Goal: Information Seeking & Learning: Learn about a topic

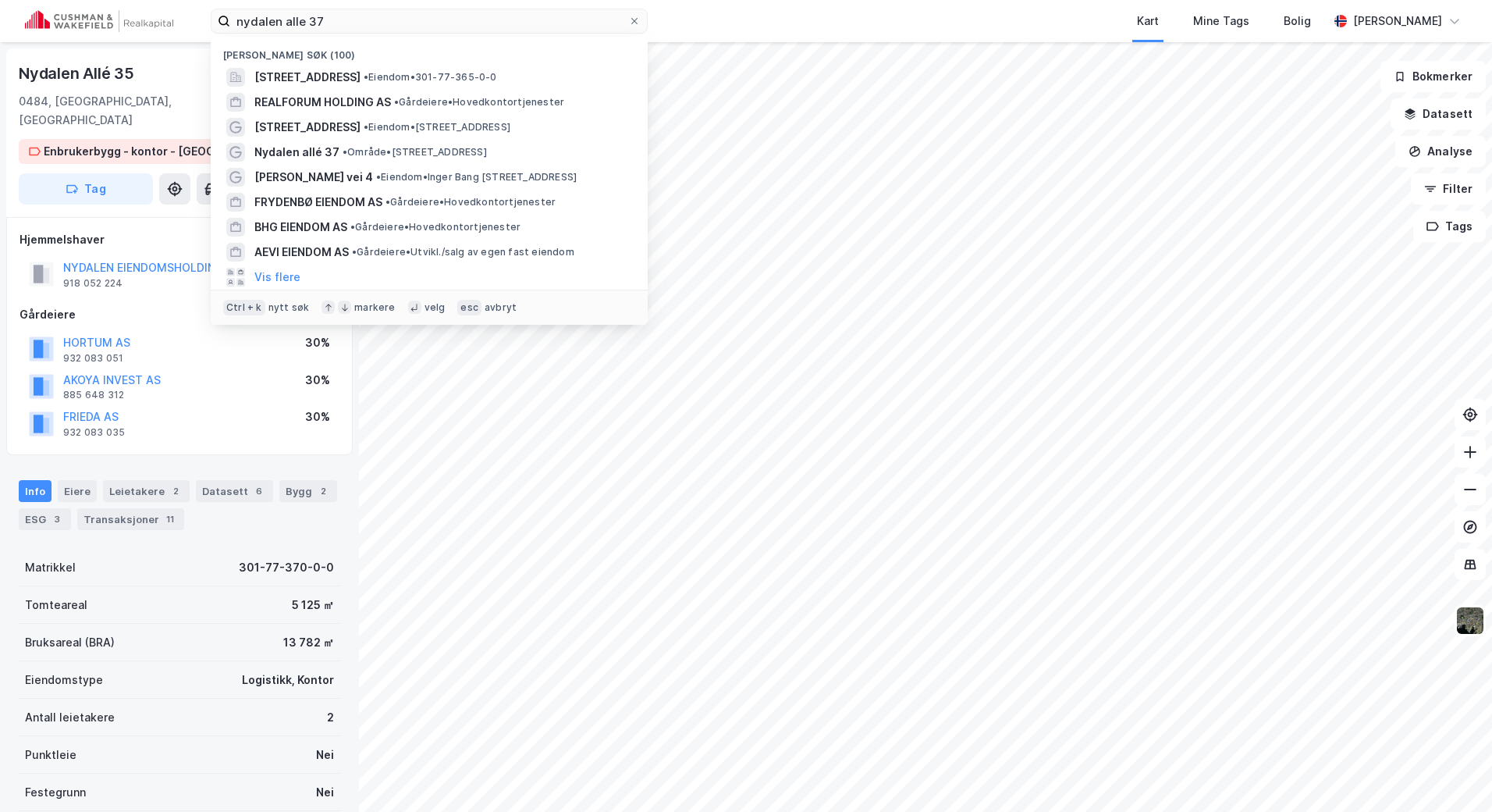
click at [99, 45] on div "nydalen alle 37 Nylige søk (100) [STREET_ADDRESS] • Eiendom • 301-77-365-0-0 RE…" at bounding box center [746, 406] width 1492 height 812
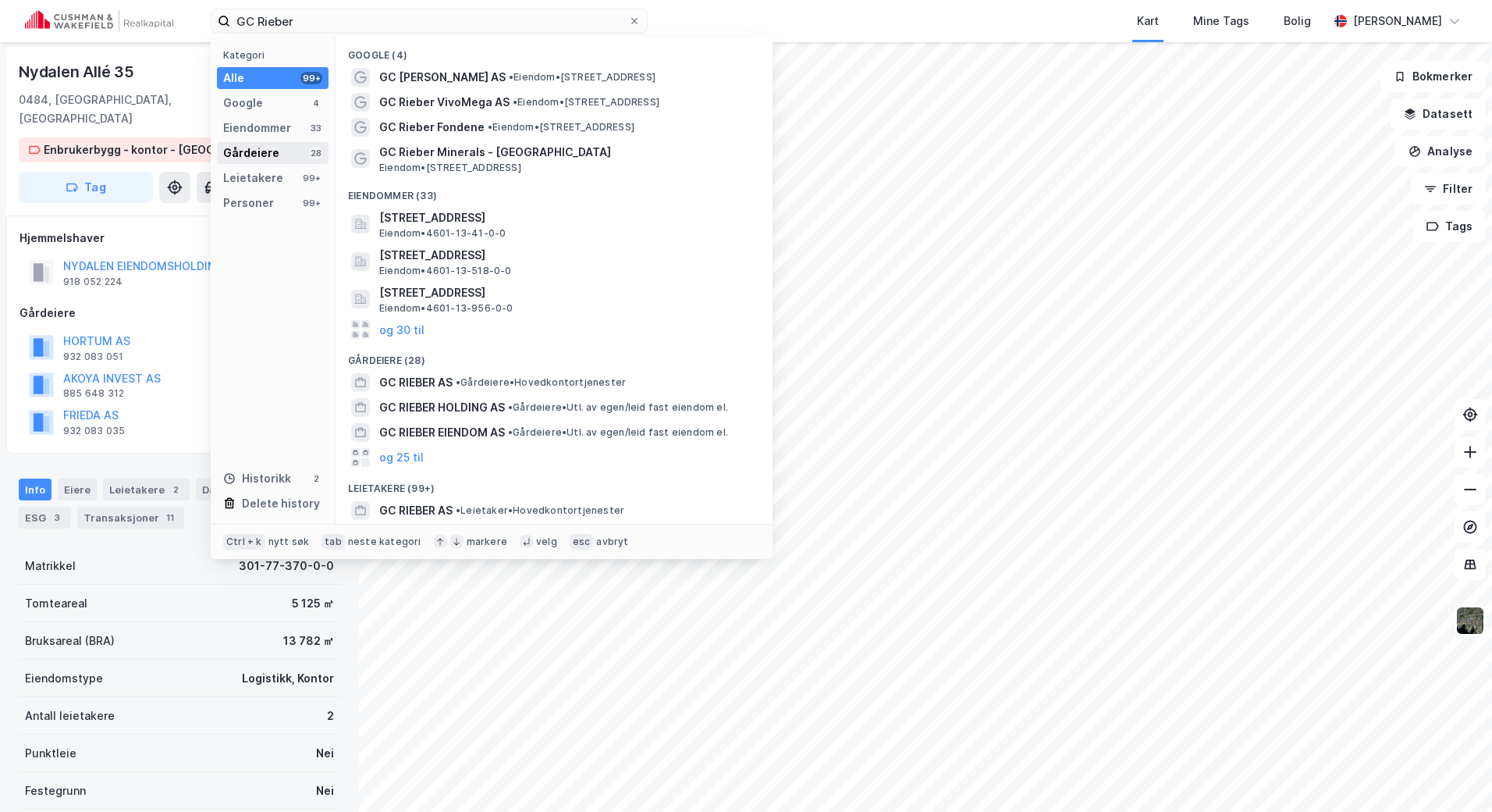
type input "GC Rieber"
click at [294, 148] on div "Gårdeiere 28" at bounding box center [272, 152] width 112 height 22
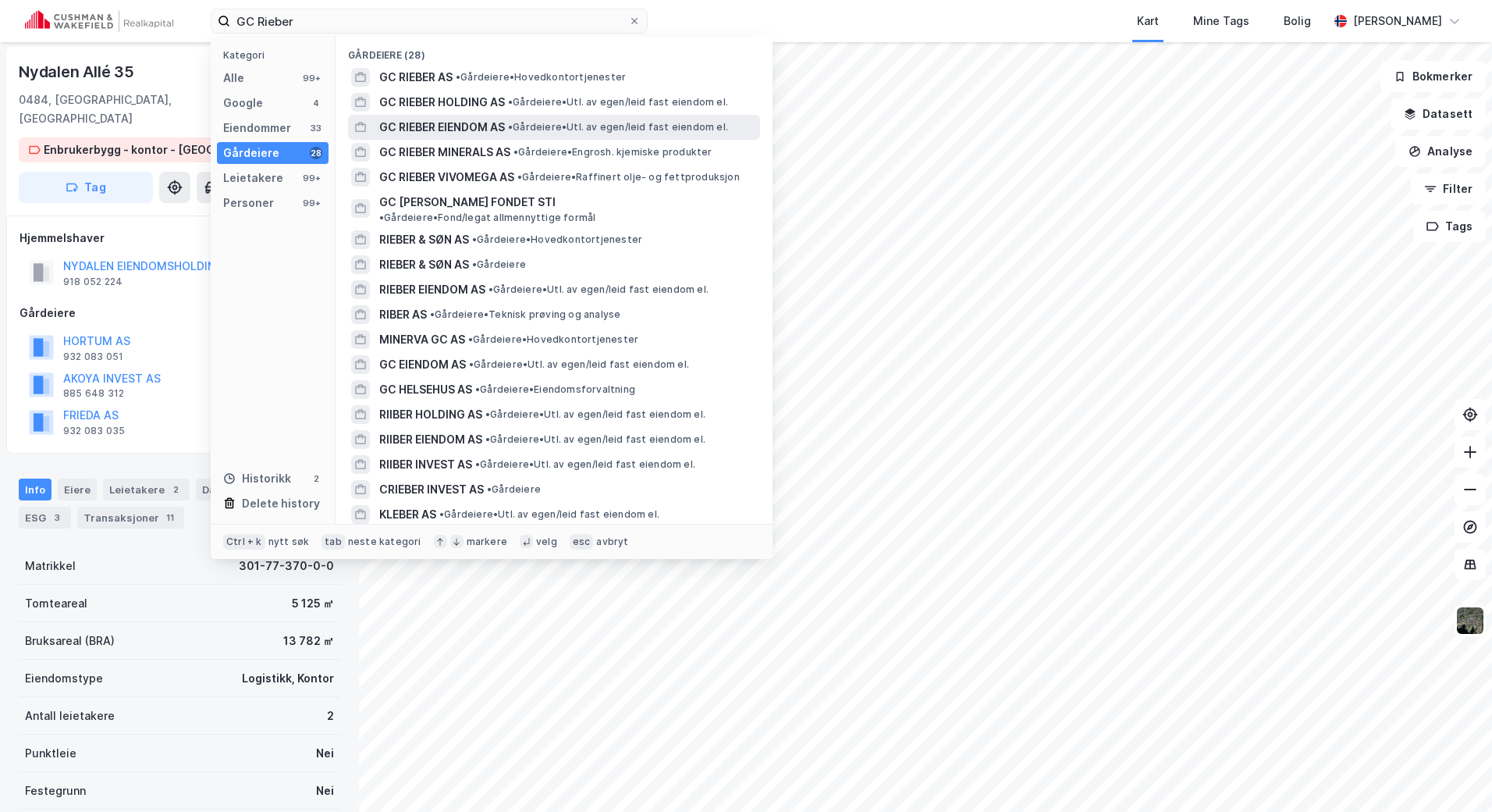
click at [460, 124] on span "GC RIEBER EIENDOM AS" at bounding box center [442, 127] width 126 height 18
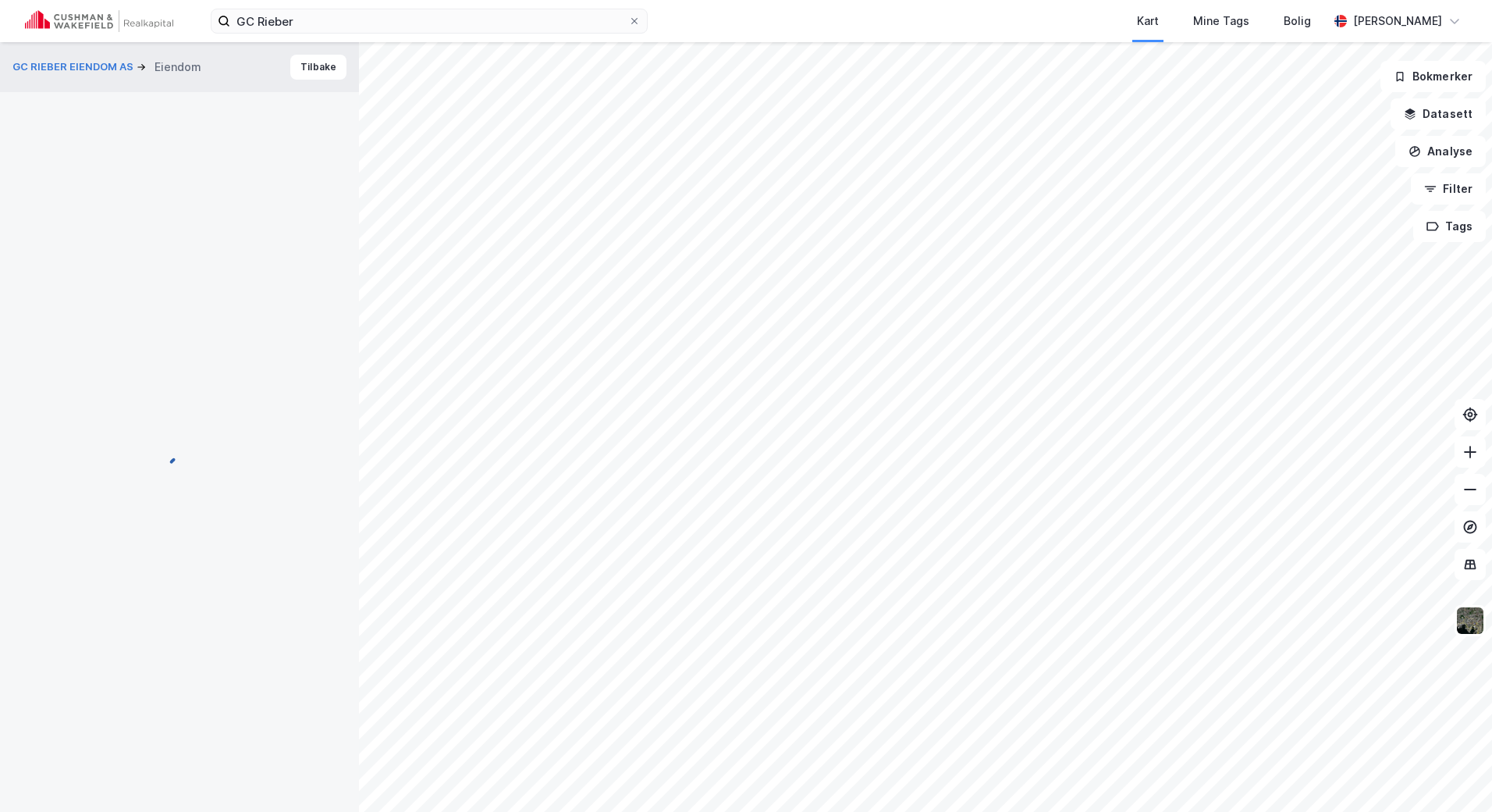
scroll to position [2, 0]
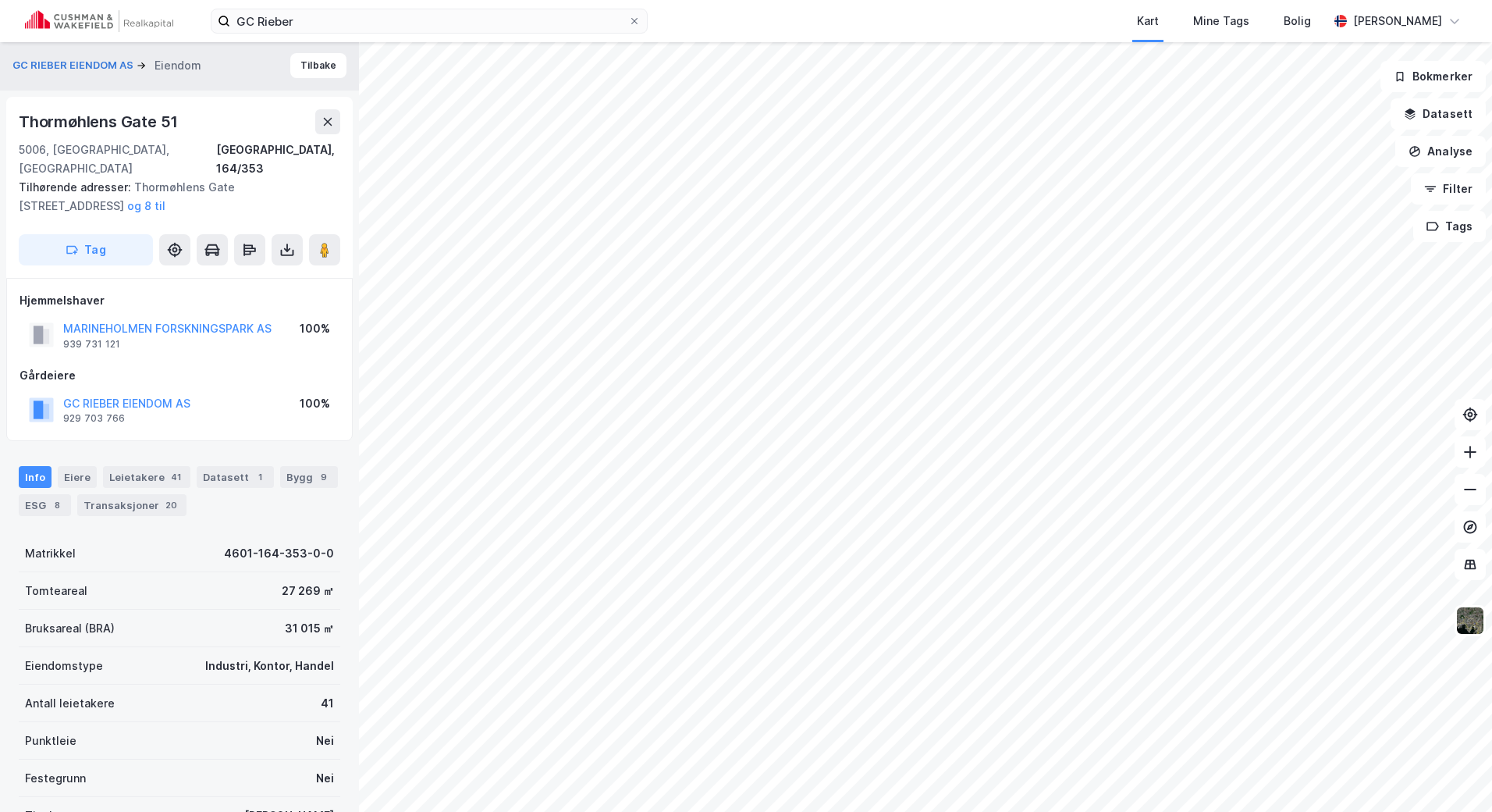
scroll to position [2, 0]
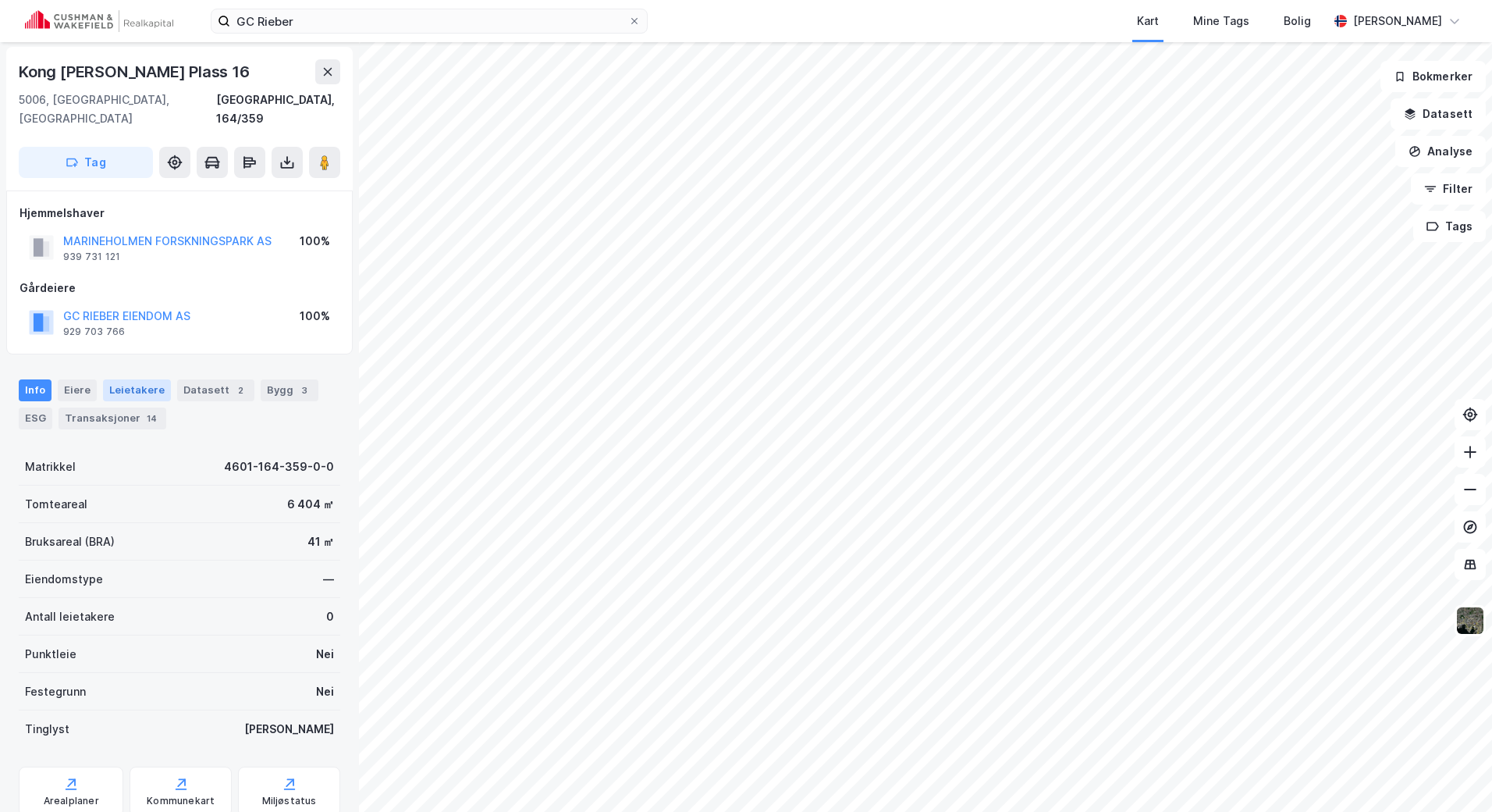
click at [128, 380] on div "Leietakere" at bounding box center [137, 390] width 68 height 22
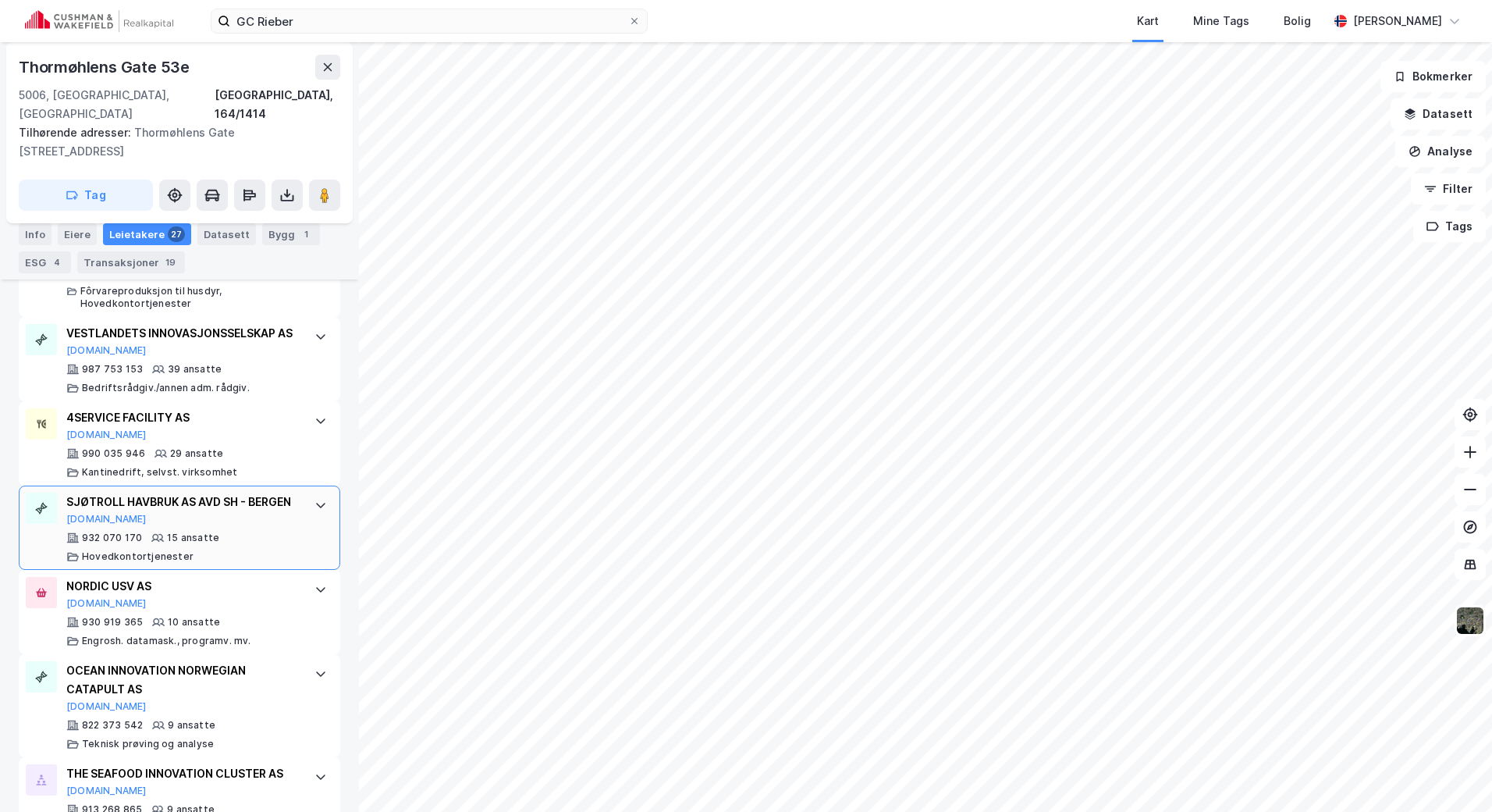
scroll to position [859, 0]
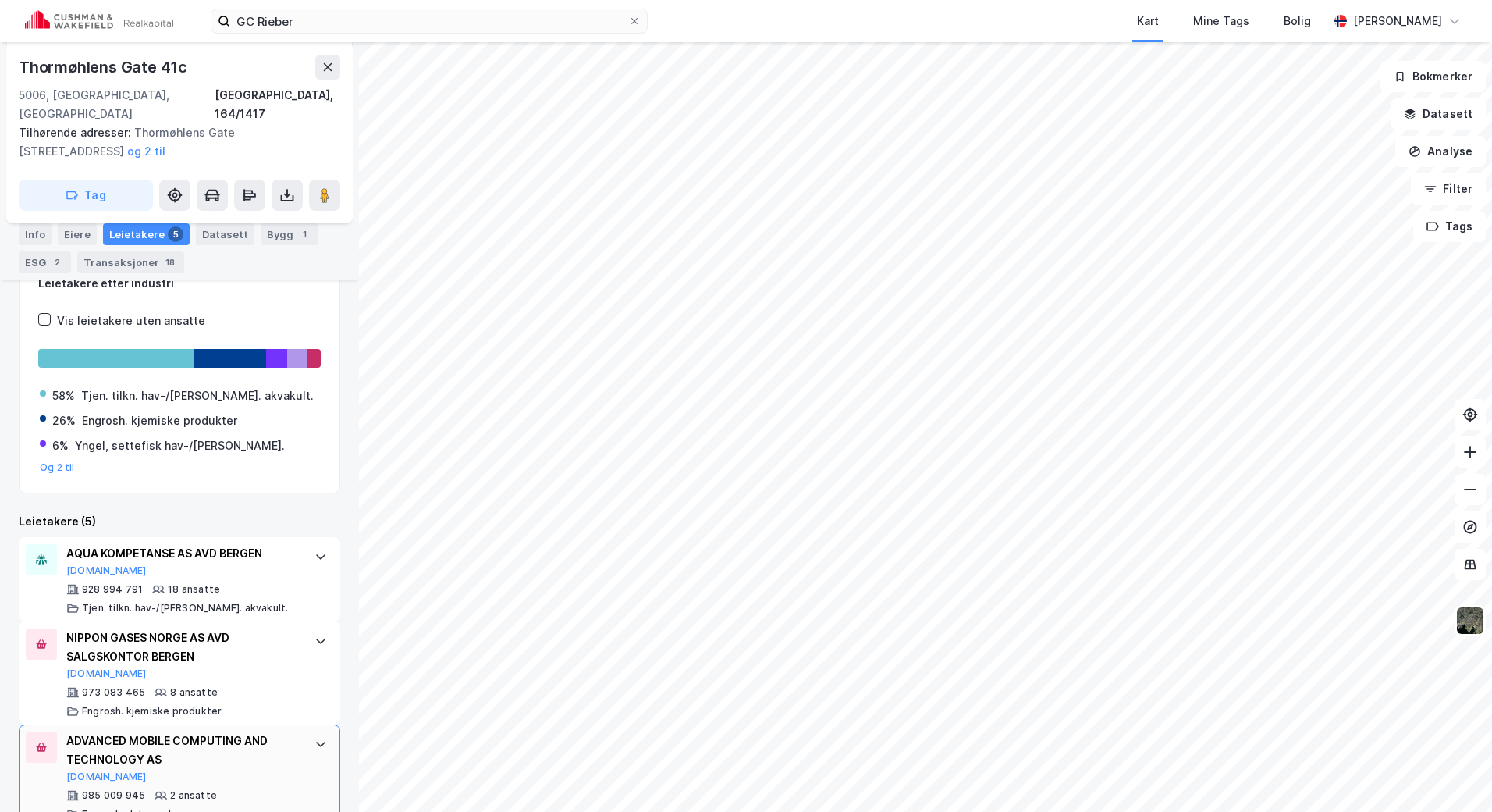
scroll to position [390, 0]
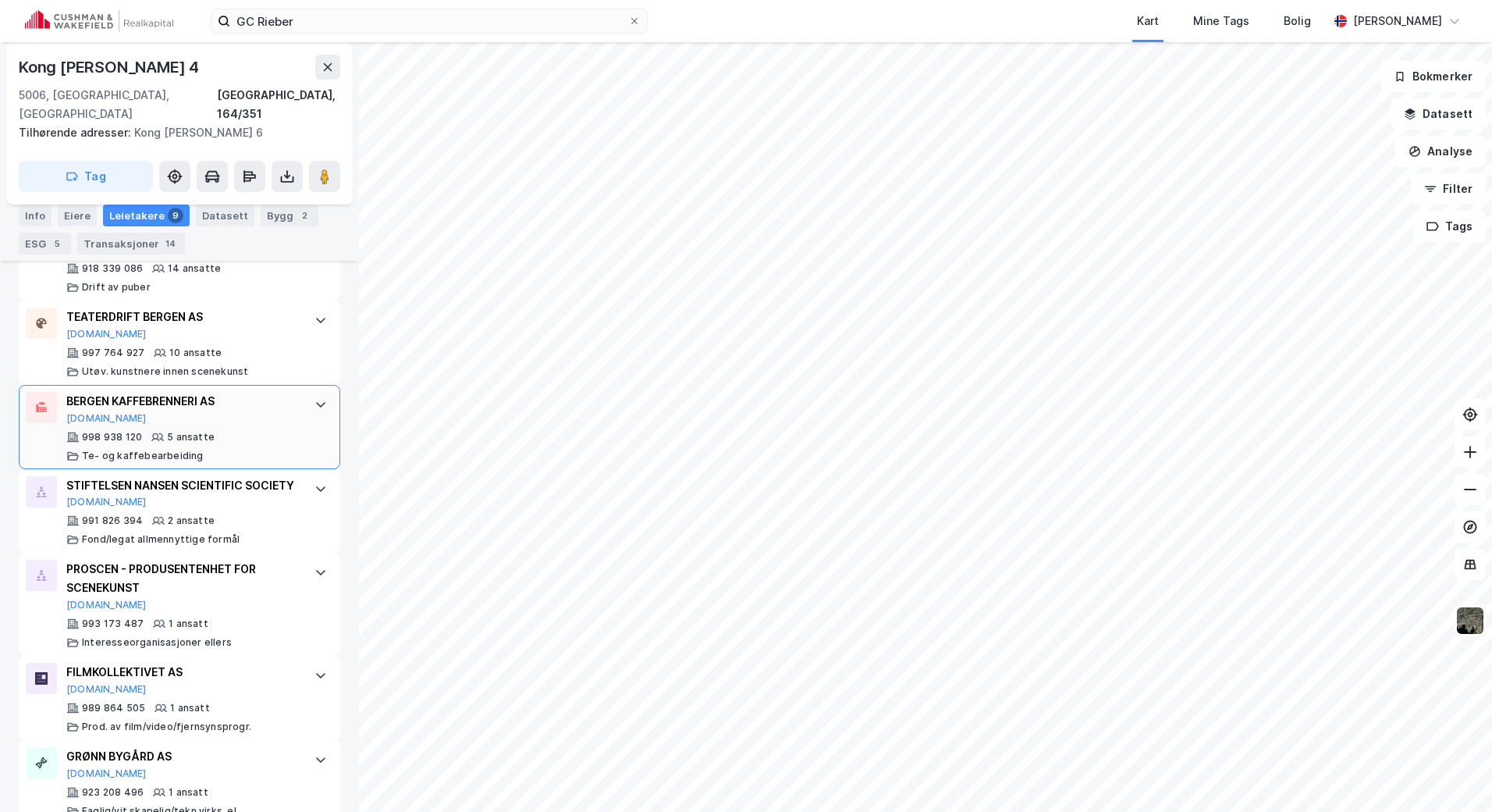
scroll to position [234, 0]
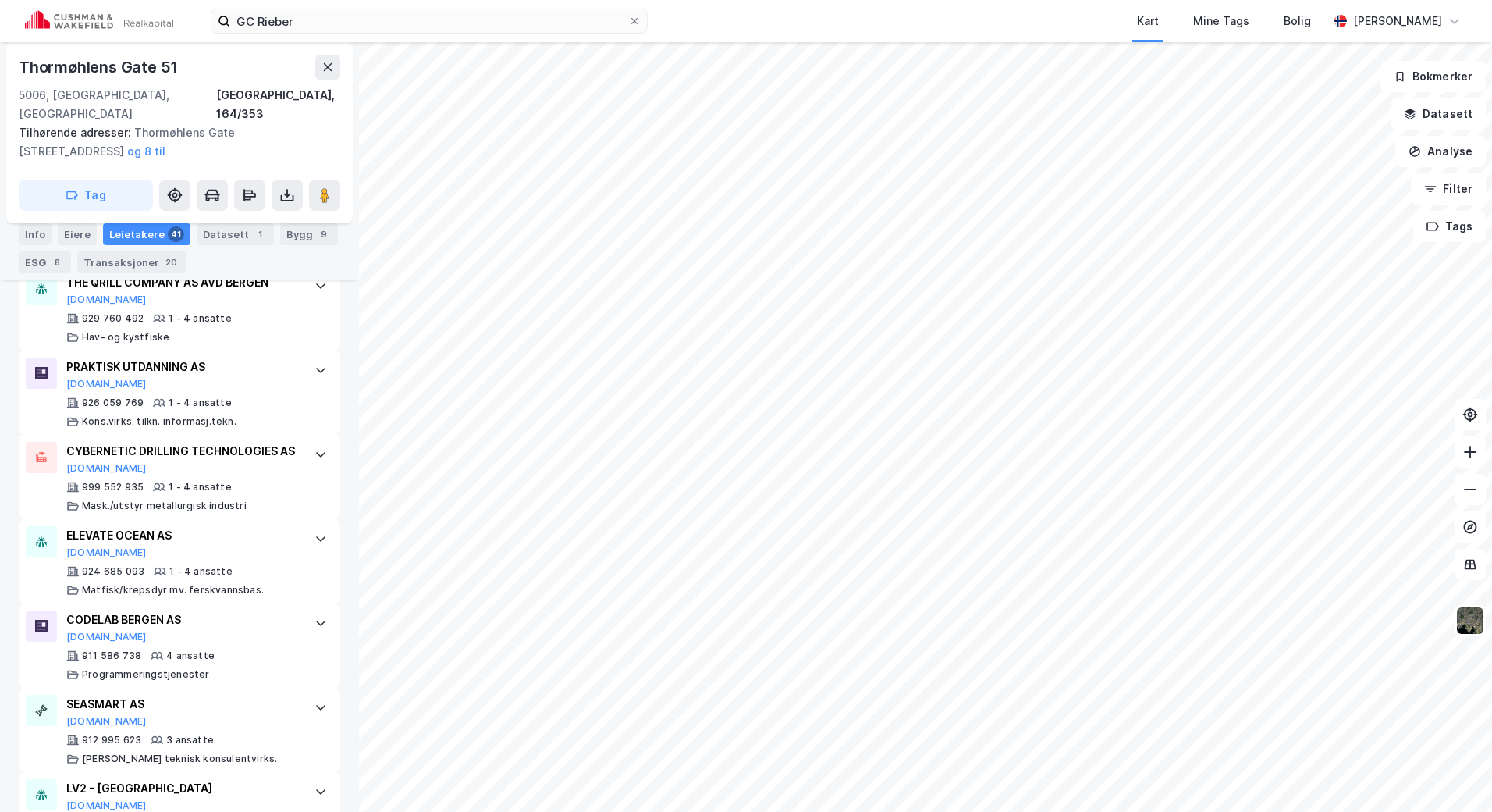
scroll to position [2816, 0]
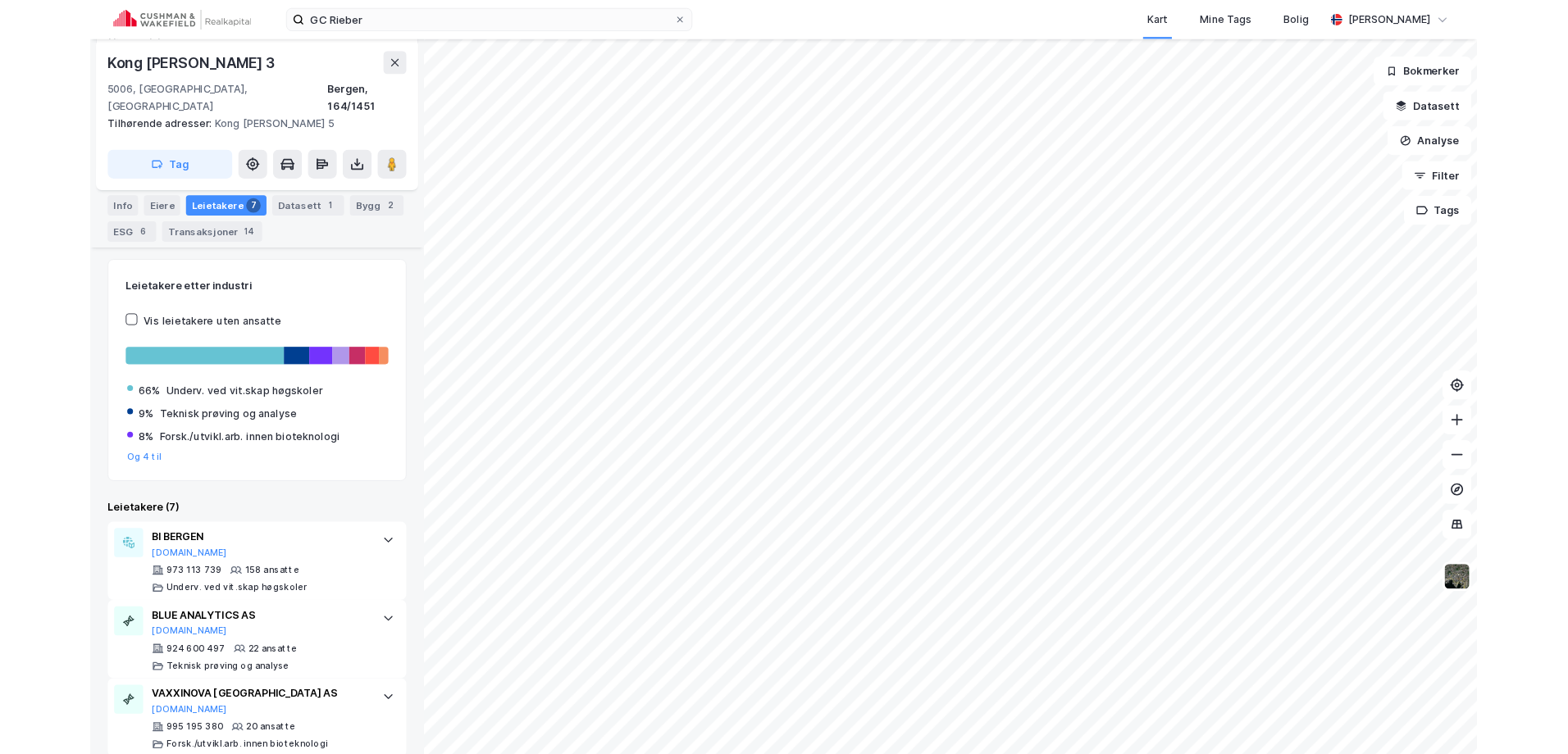
scroll to position [164, 0]
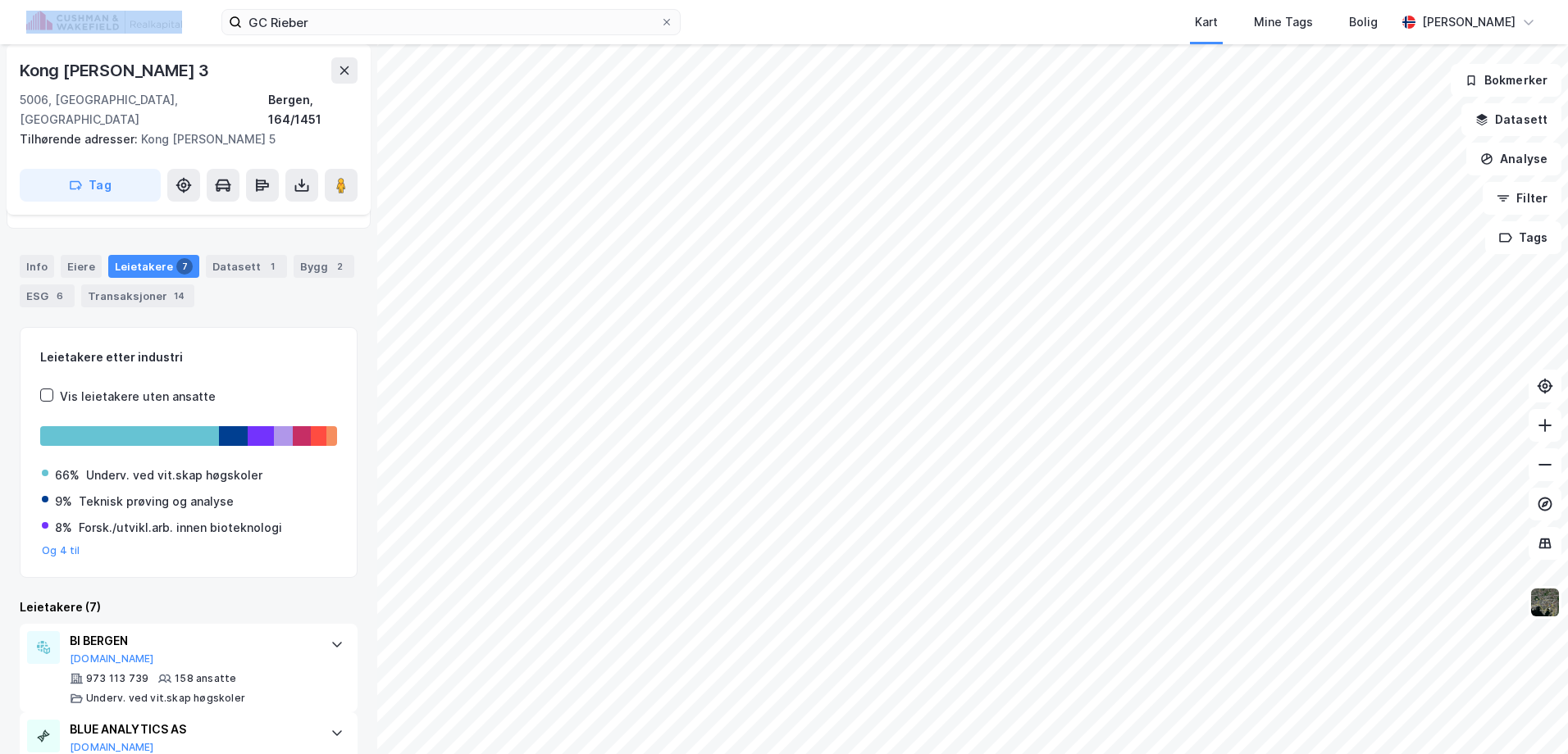
drag, startPoint x: 482, startPoint y: 7, endPoint x: 115, endPoint y: 29, distance: 367.7
click at [115, 29] on div "GC Rieber Kart Mine Tags Bolig [PERSON_NAME]" at bounding box center [784, 22] width 1568 height 44
click at [335, 18] on input "GC Rieber" at bounding box center [451, 22] width 418 height 25
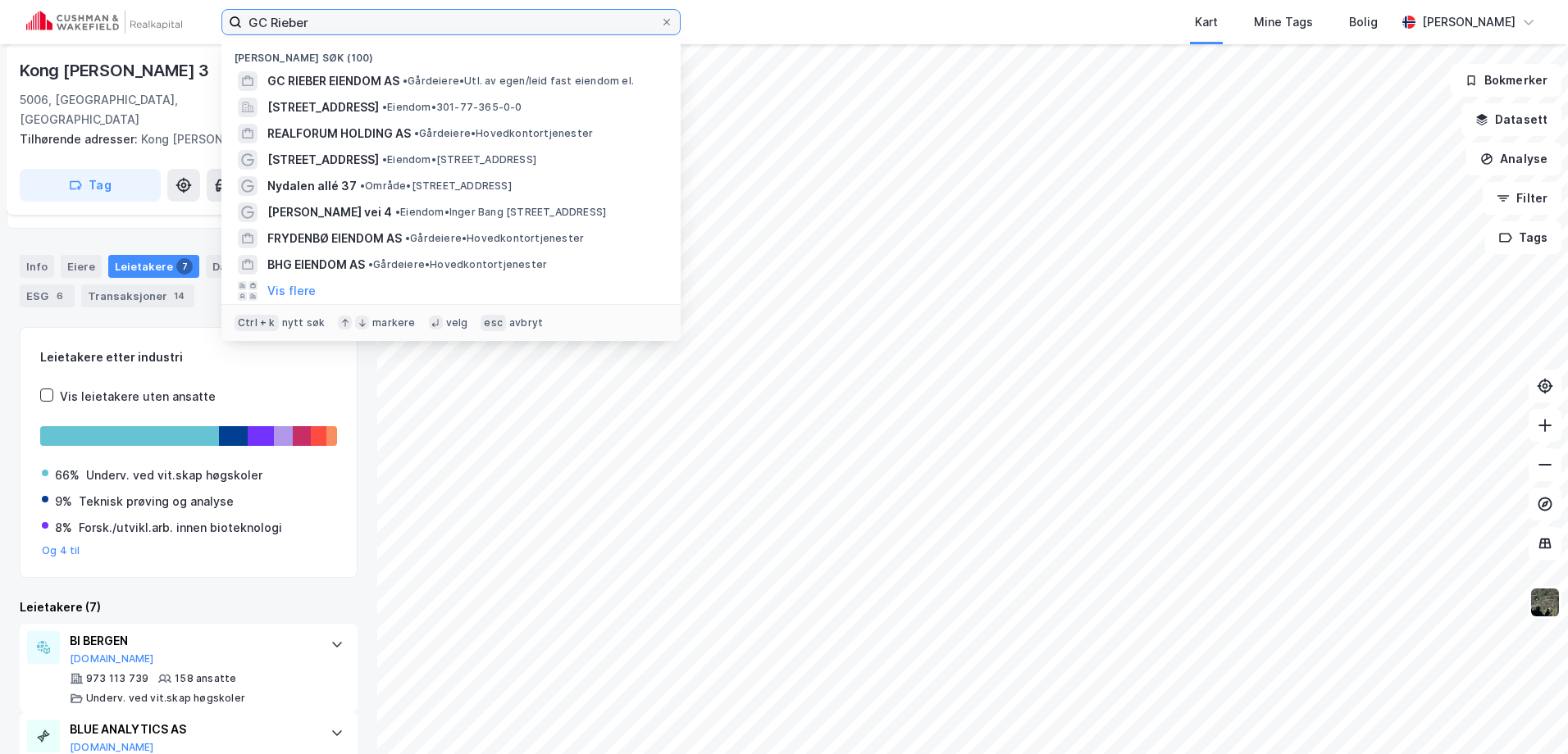
drag, startPoint x: 335, startPoint y: 18, endPoint x: 119, endPoint y: 18, distance: 216.0
click at [119, 18] on div "GC Rieber Nylige søk (100) GC RIEBER EIENDOM AS • Gårdeiere • Utl. av egen/leid…" at bounding box center [784, 22] width 1568 height 44
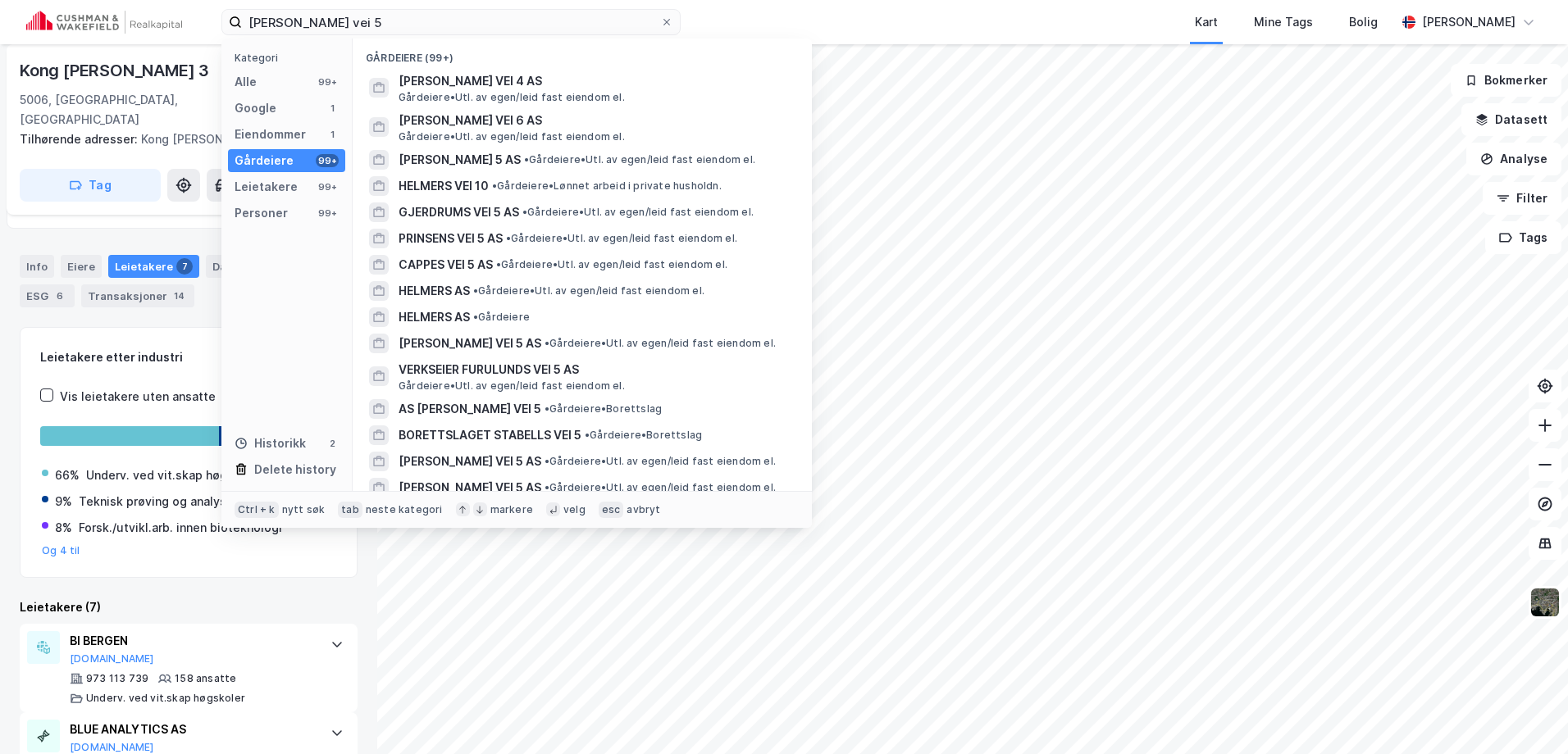
click at [255, 95] on div "Kategori Alle 99+ Google 1 Eiendommer 1 Gårdeiere 99+ Leietakere 99+ Personer 9…" at bounding box center [287, 265] width 131 height 452
click at [258, 86] on div "Alle 99+" at bounding box center [286, 81] width 118 height 23
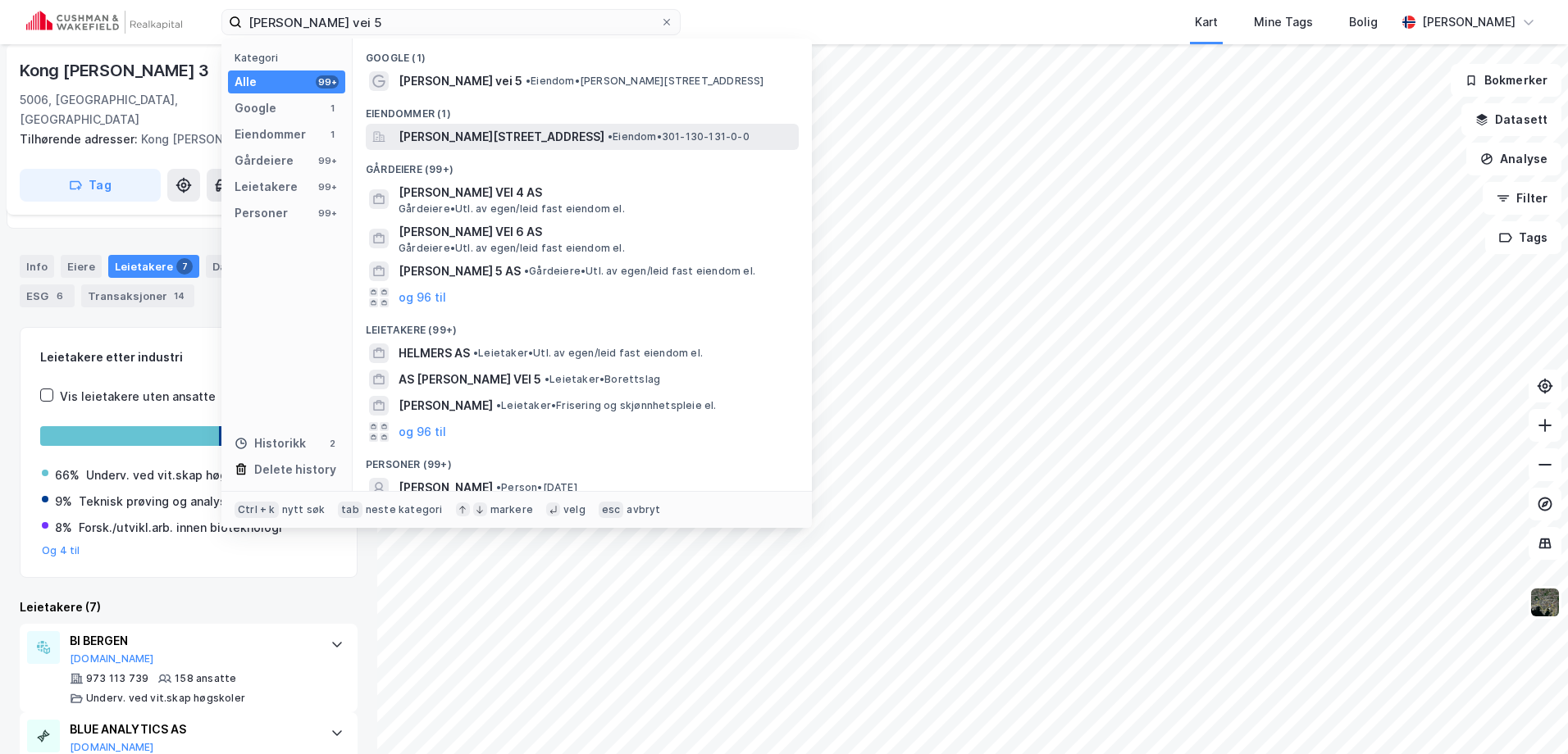
click at [522, 133] on span "[PERSON_NAME][STREET_ADDRESS]" at bounding box center [502, 136] width 205 height 19
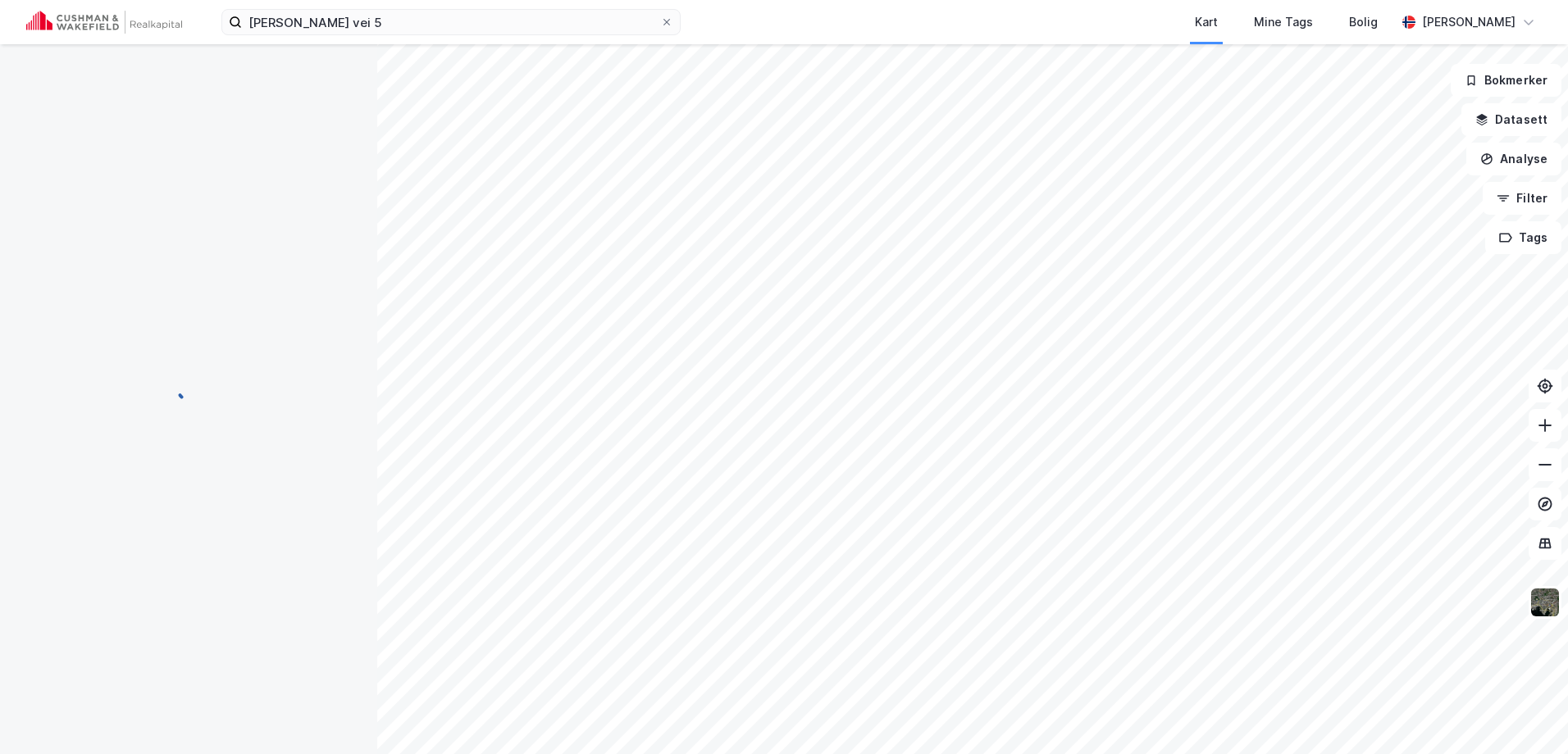
scroll to position [3, 0]
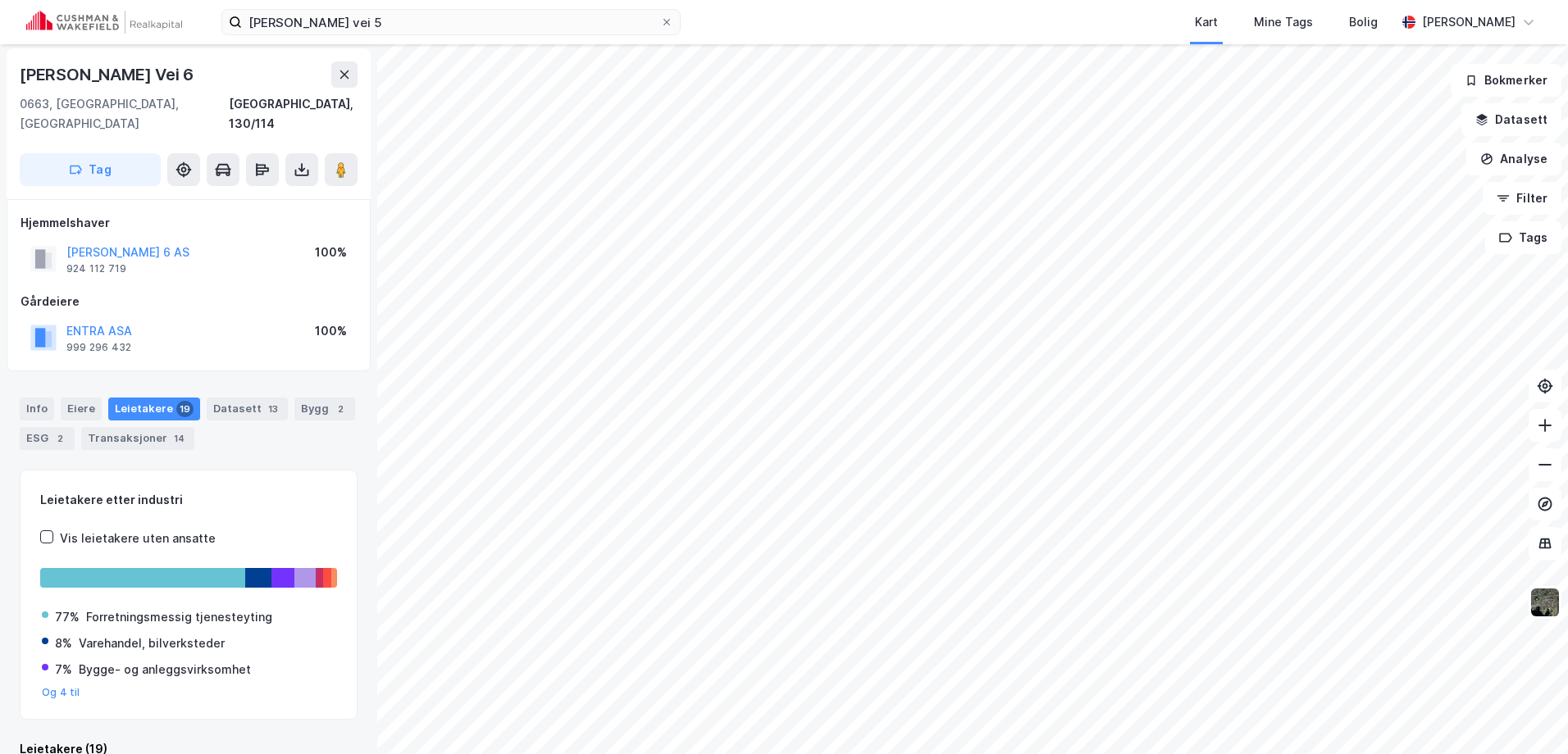
scroll to position [3, 0]
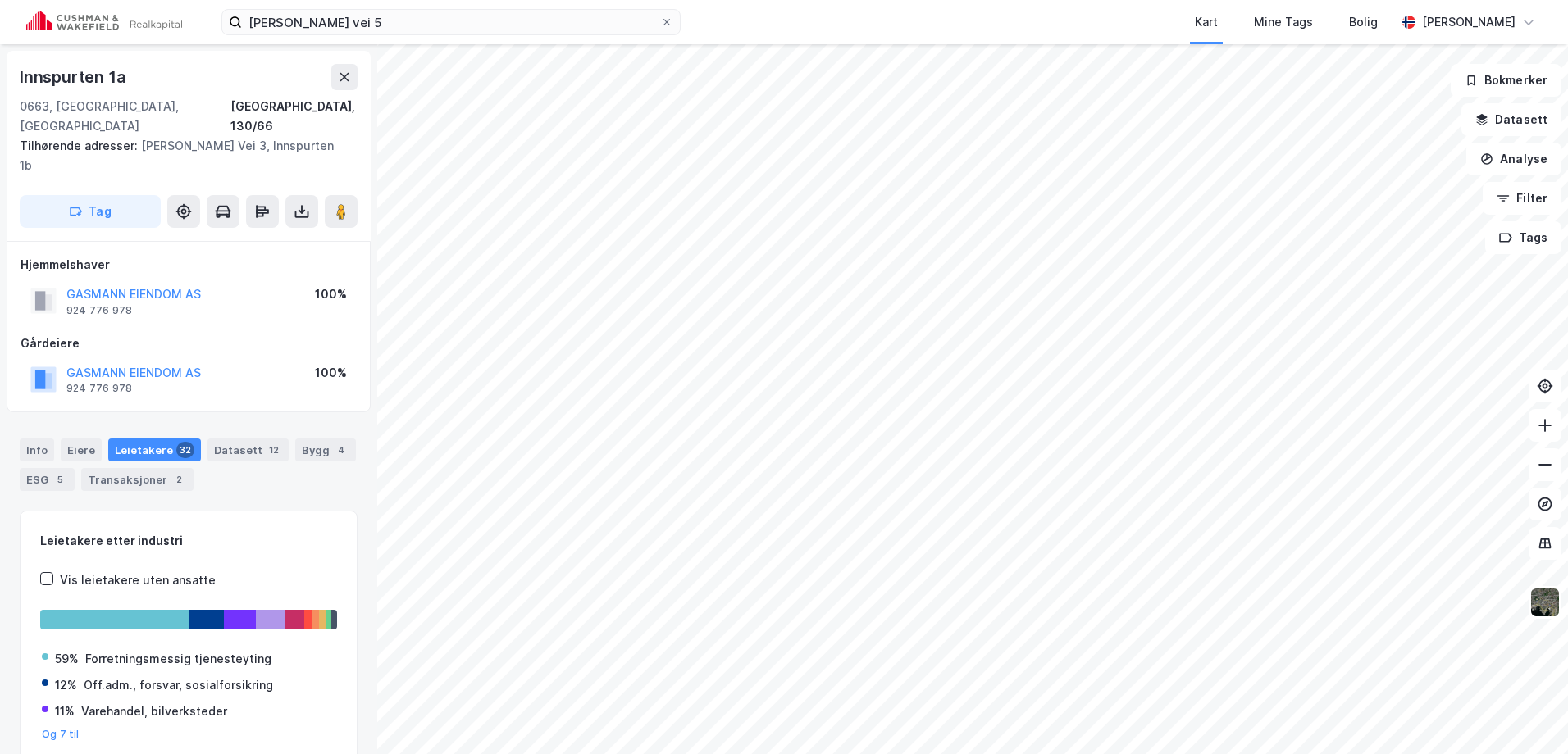
scroll to position [3, 0]
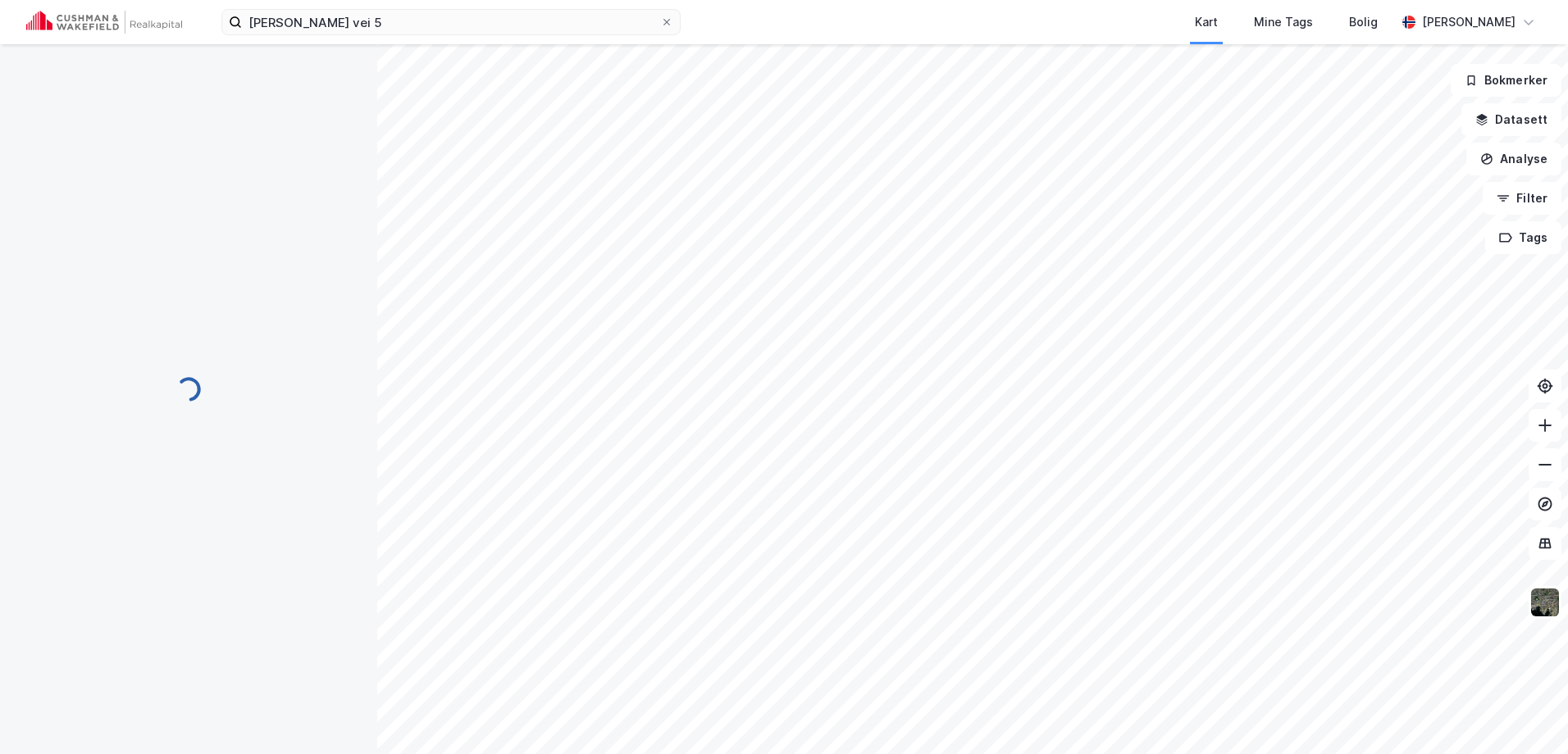
scroll to position [3, 0]
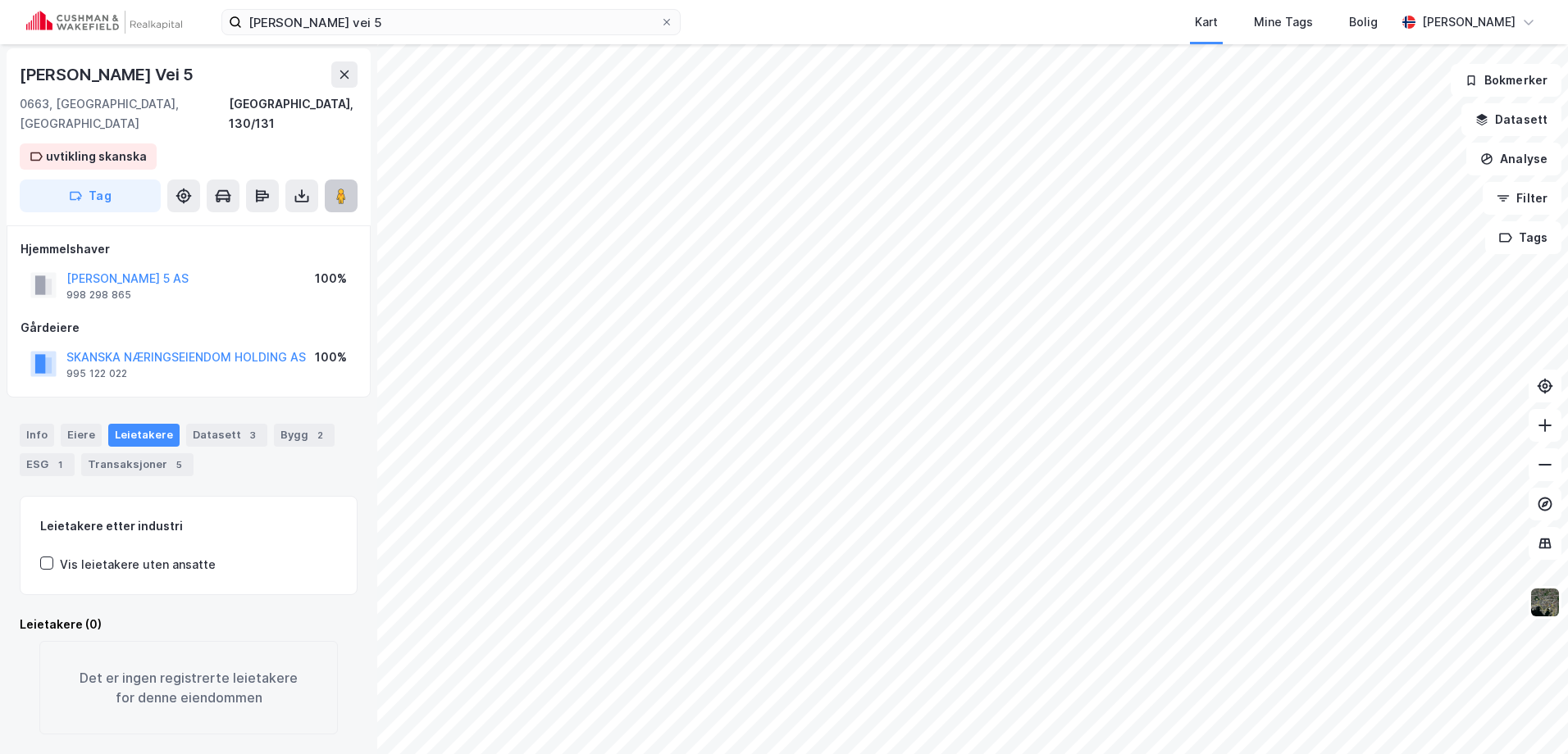
click at [345, 188] on image at bounding box center [341, 196] width 10 height 17
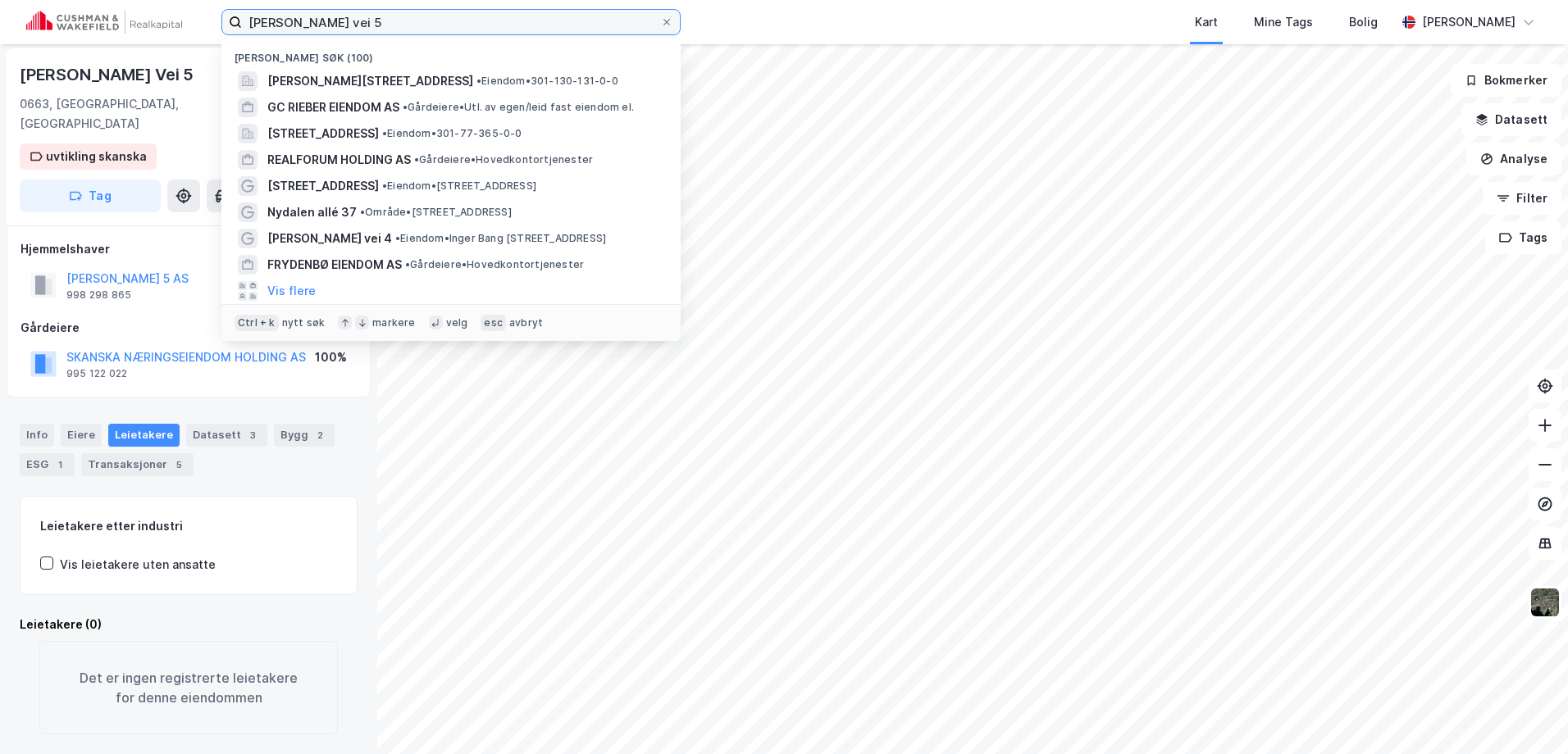
drag, startPoint x: 551, startPoint y: 19, endPoint x: 149, endPoint y: 31, distance: 402.2
click at [149, 31] on div "[PERSON_NAME] vei 5 Nylige søk (100) [PERSON_NAME][STREET_ADDRESS] • Eiendom • …" at bounding box center [784, 22] width 1568 height 44
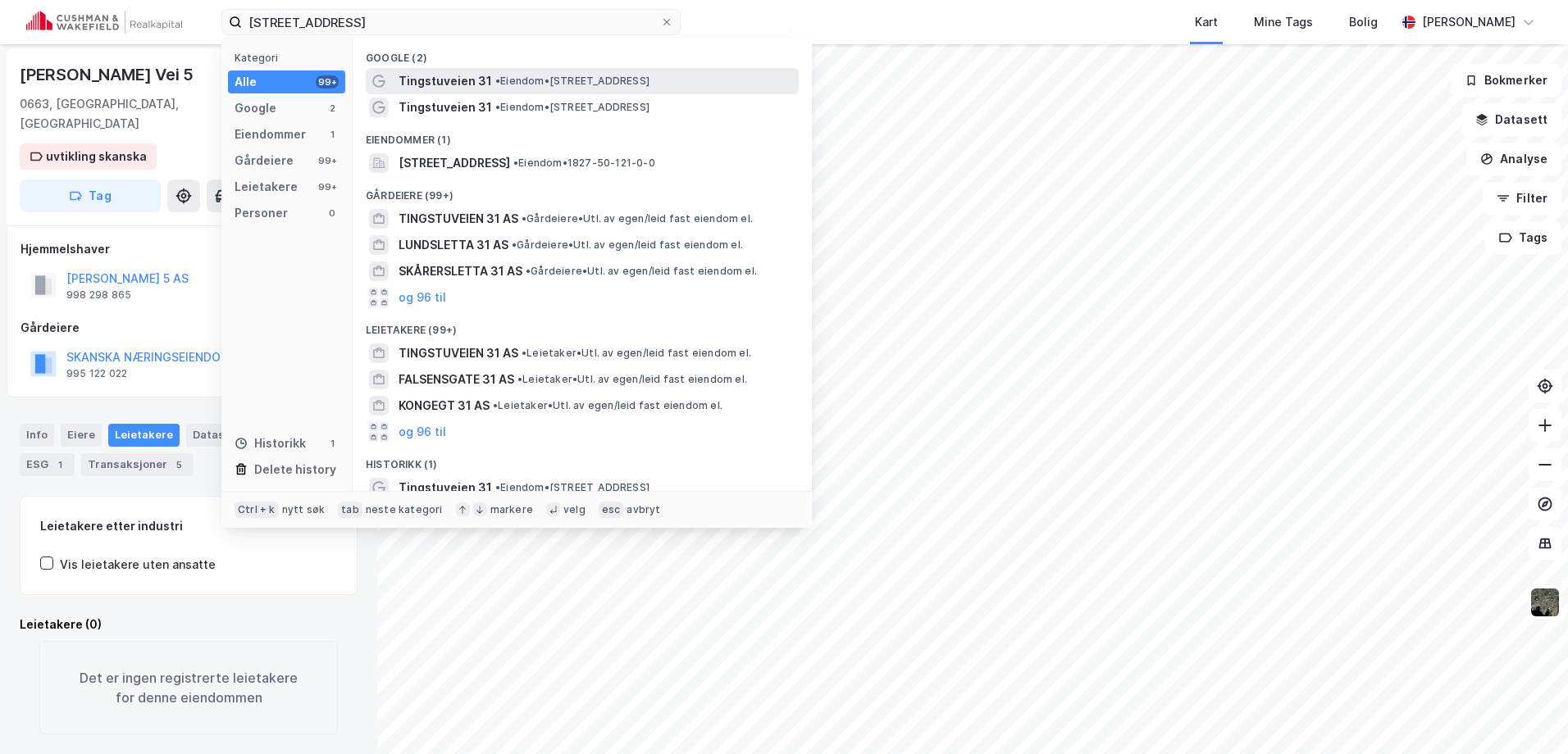
click at [545, 86] on span "• Eiendom • [STREET_ADDRESS]" at bounding box center [572, 81] width 155 height 13
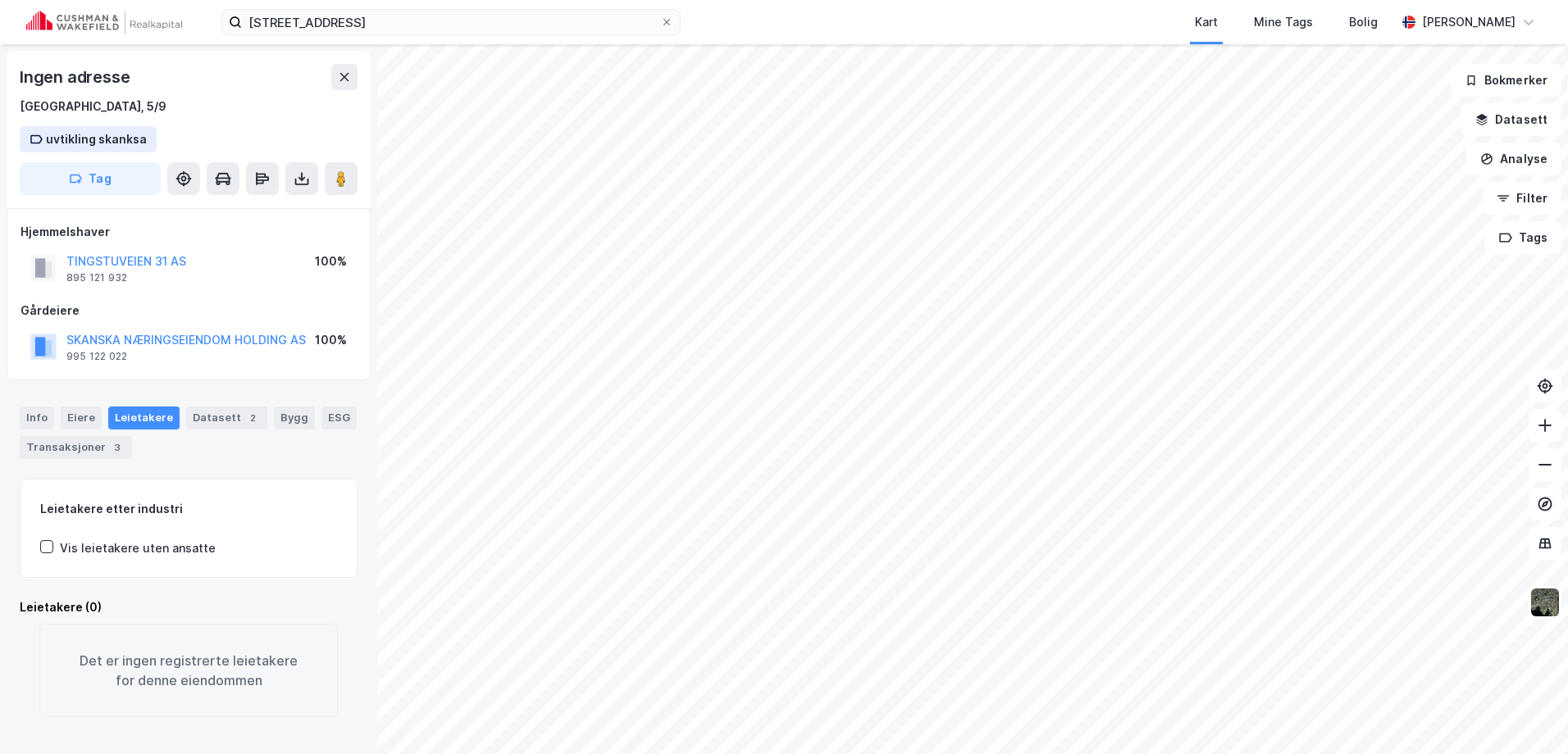
scroll to position [3, 0]
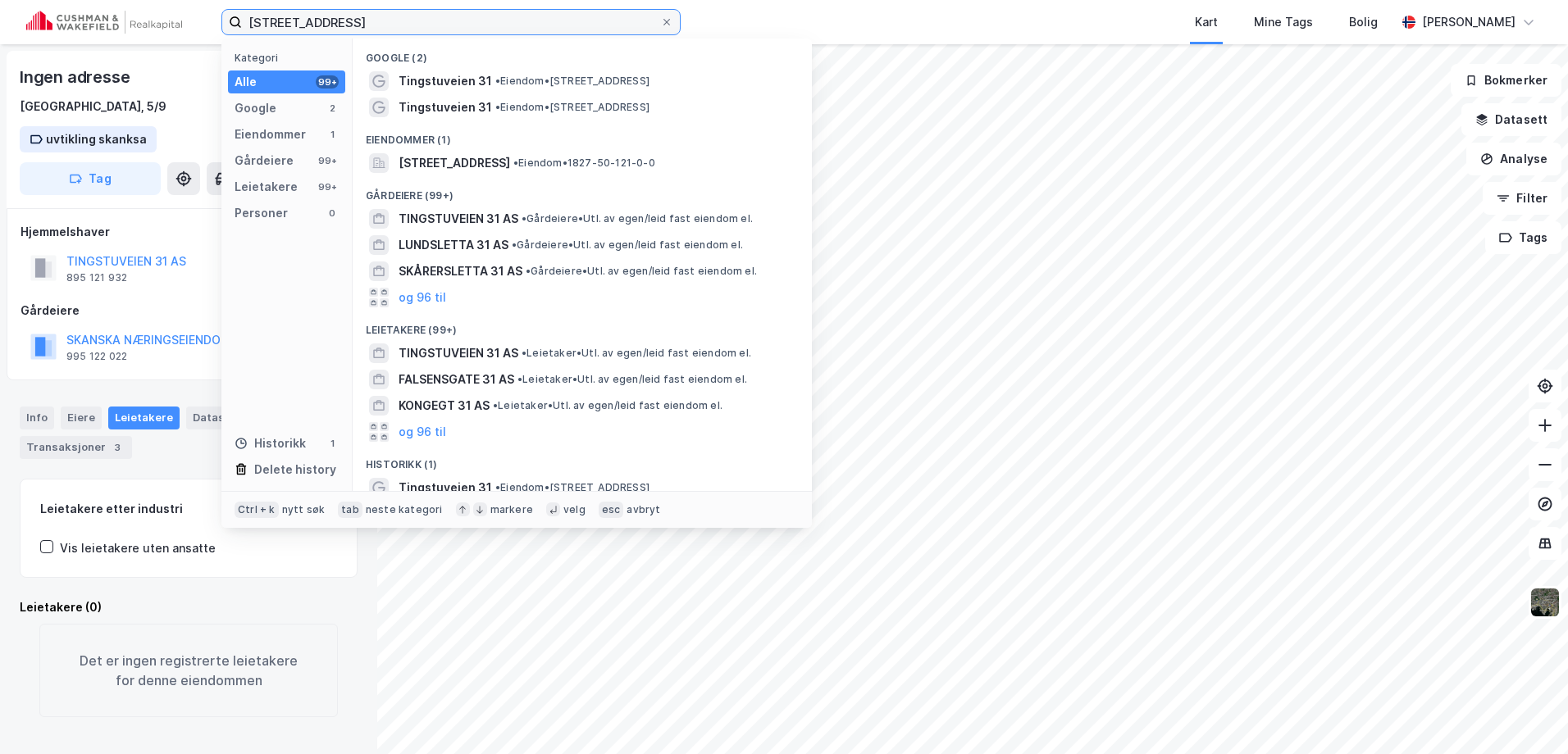
drag, startPoint x: 472, startPoint y: 18, endPoint x: 127, endPoint y: 22, distance: 345.0
click at [126, 31] on div "tingstuveien 31 Kategori Alle 99+ Google 2 Eiendommer 1 Gårdeiere 99+ Leietaker…" at bounding box center [784, 22] width 1568 height 44
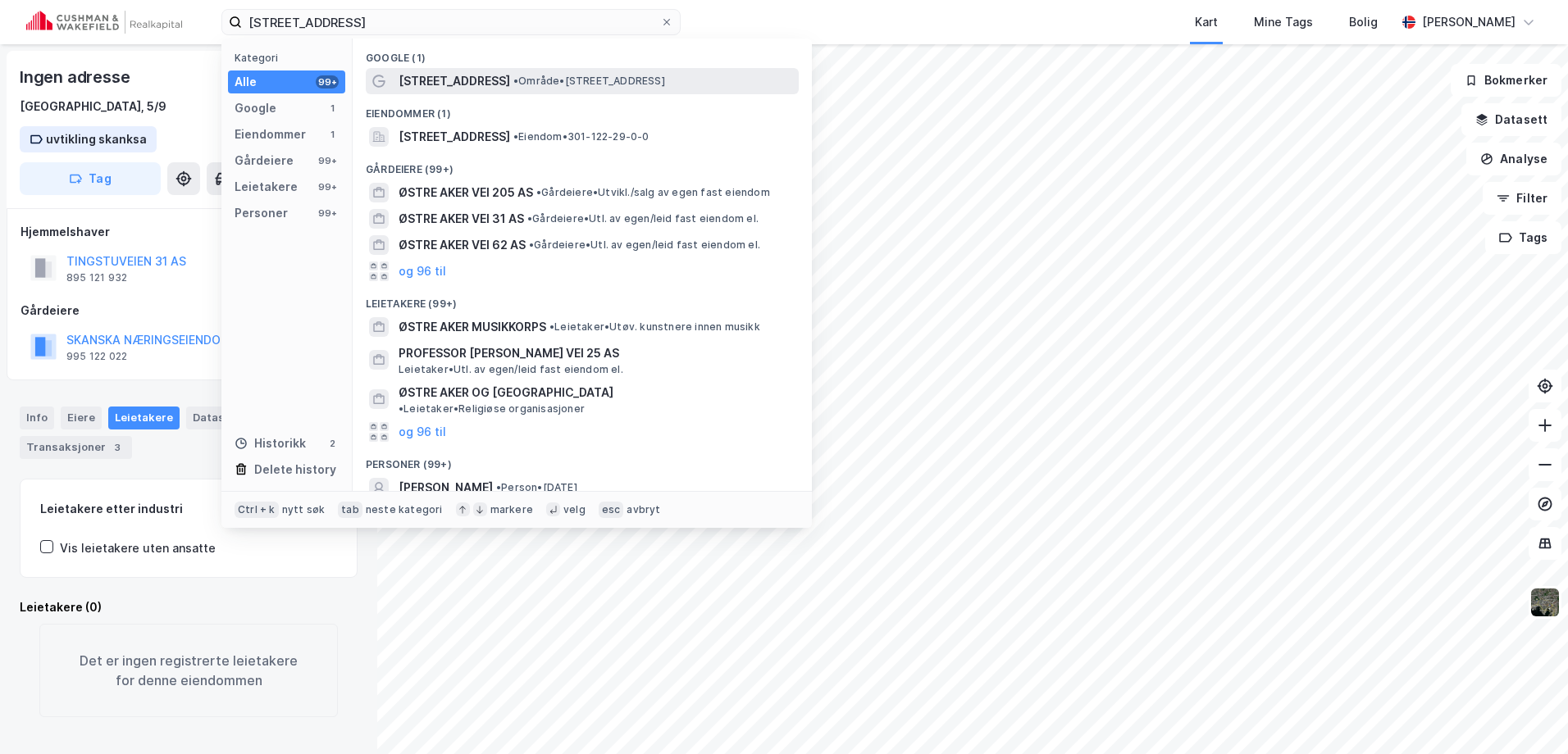
click at [436, 83] on span "[STREET_ADDRESS]" at bounding box center [454, 80] width 112 height 19
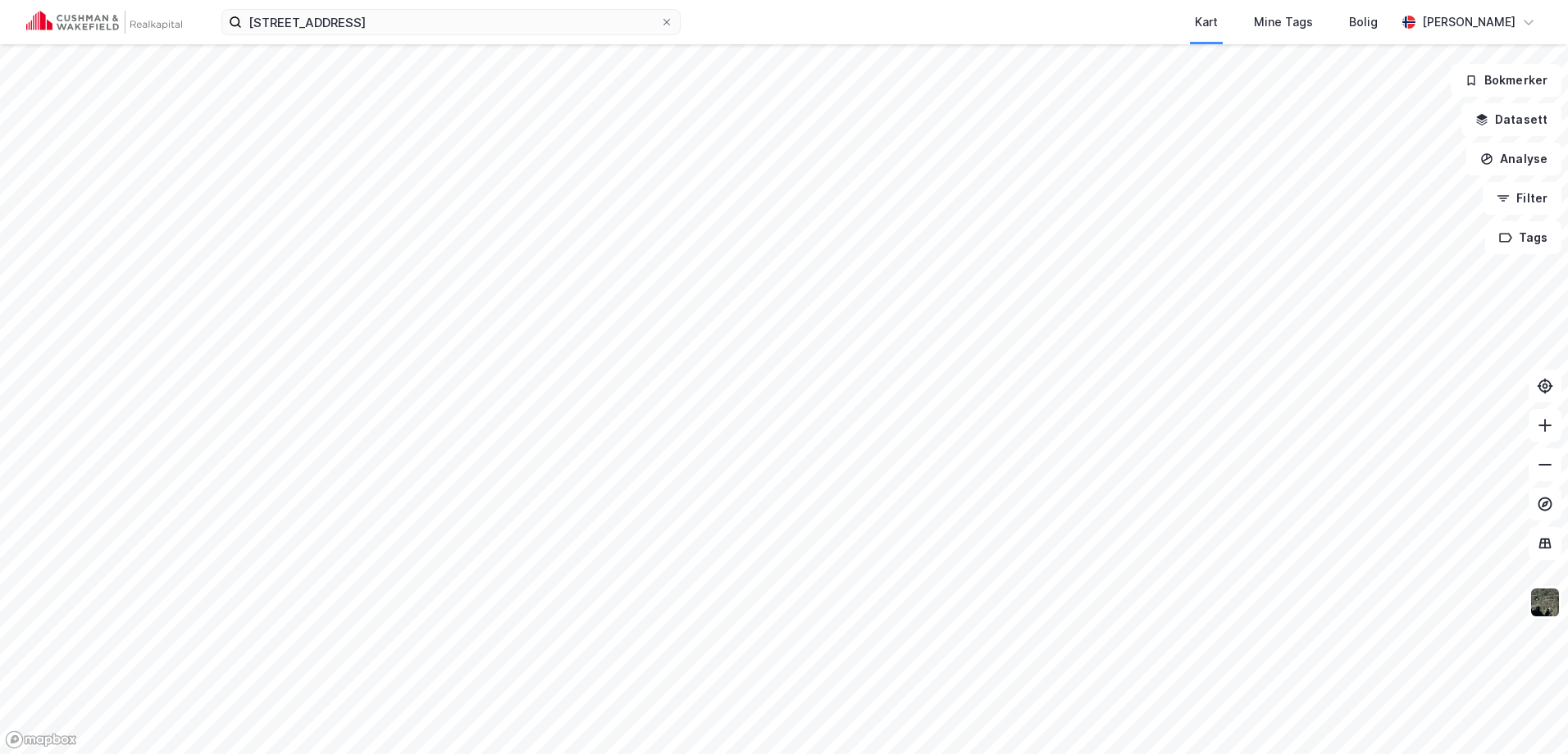
click at [429, 36] on div "østre aker vei 25 Kart Mine Tags [PERSON_NAME]" at bounding box center [784, 22] width 1568 height 44
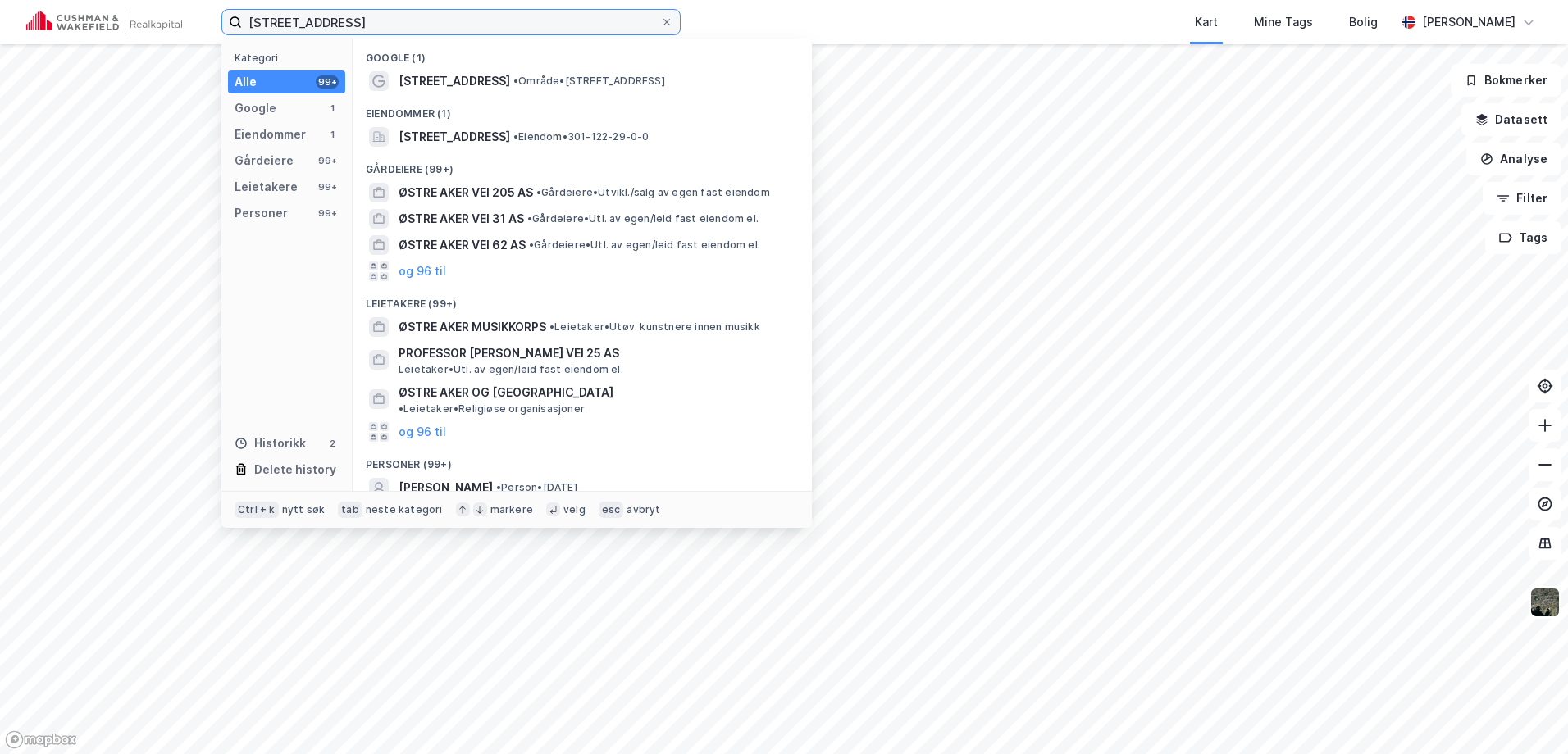
click at [421, 18] on input "[STREET_ADDRESS]" at bounding box center [451, 22] width 418 height 25
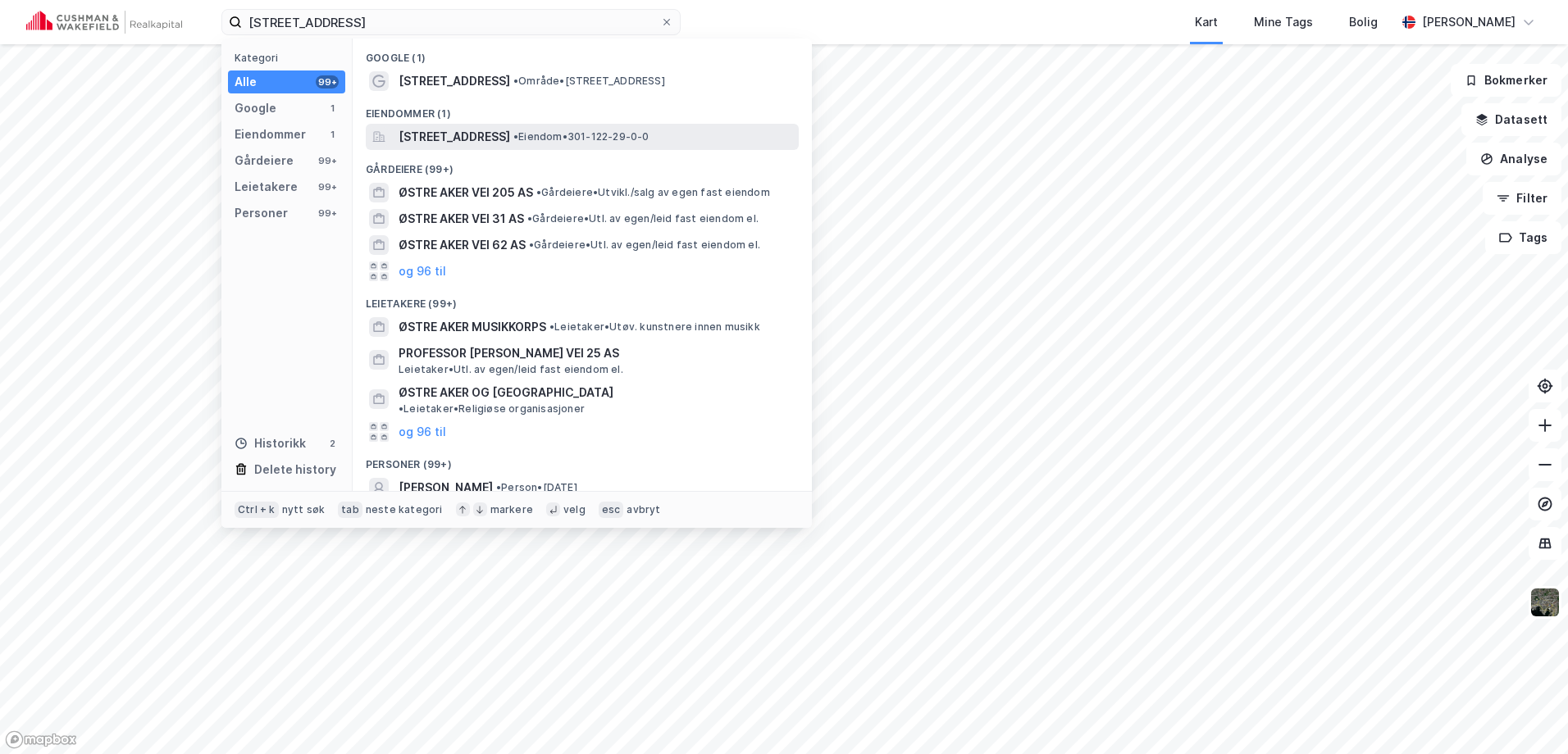
click at [430, 141] on span "[STREET_ADDRESS]" at bounding box center [454, 136] width 112 height 19
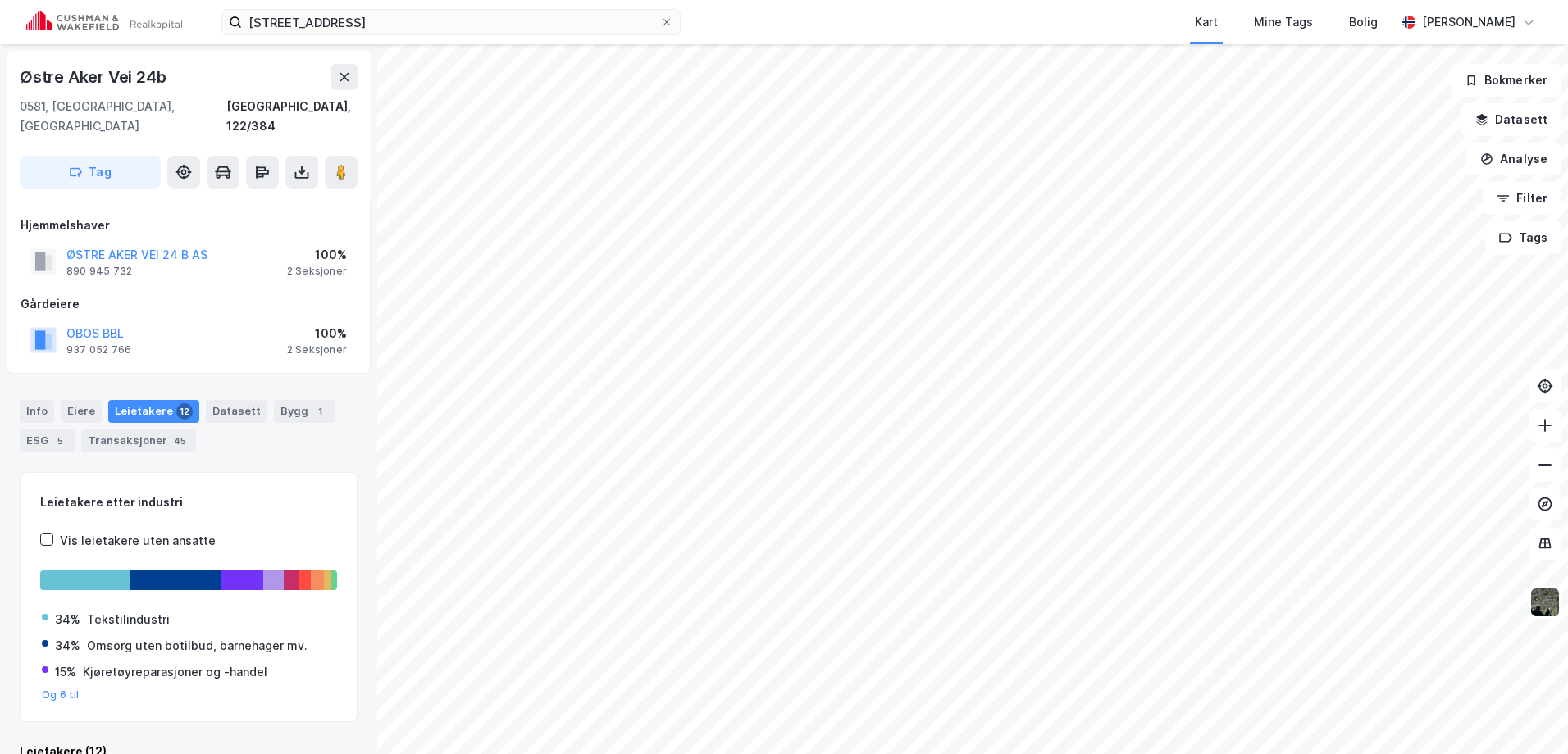
scroll to position [3, 0]
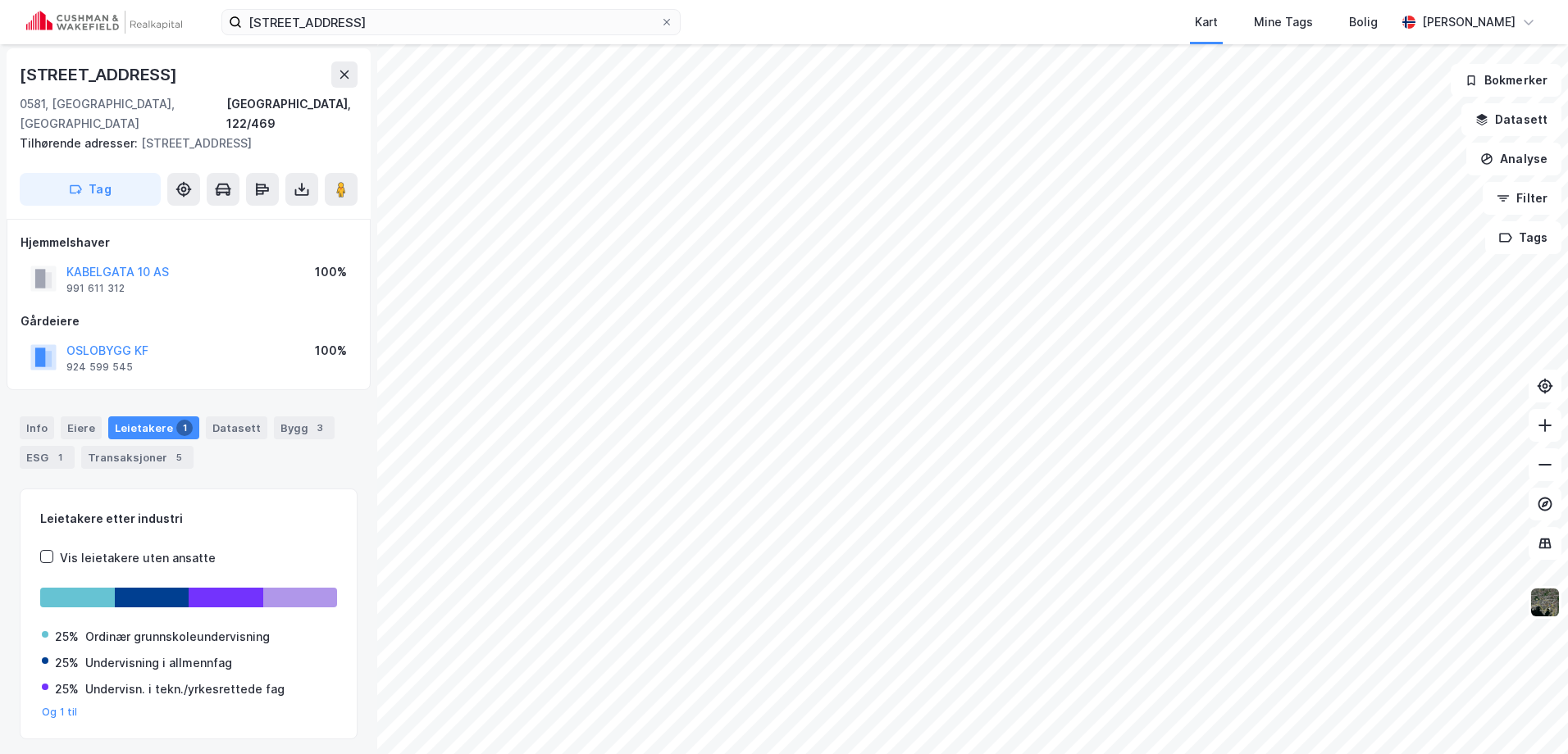
scroll to position [3, 0]
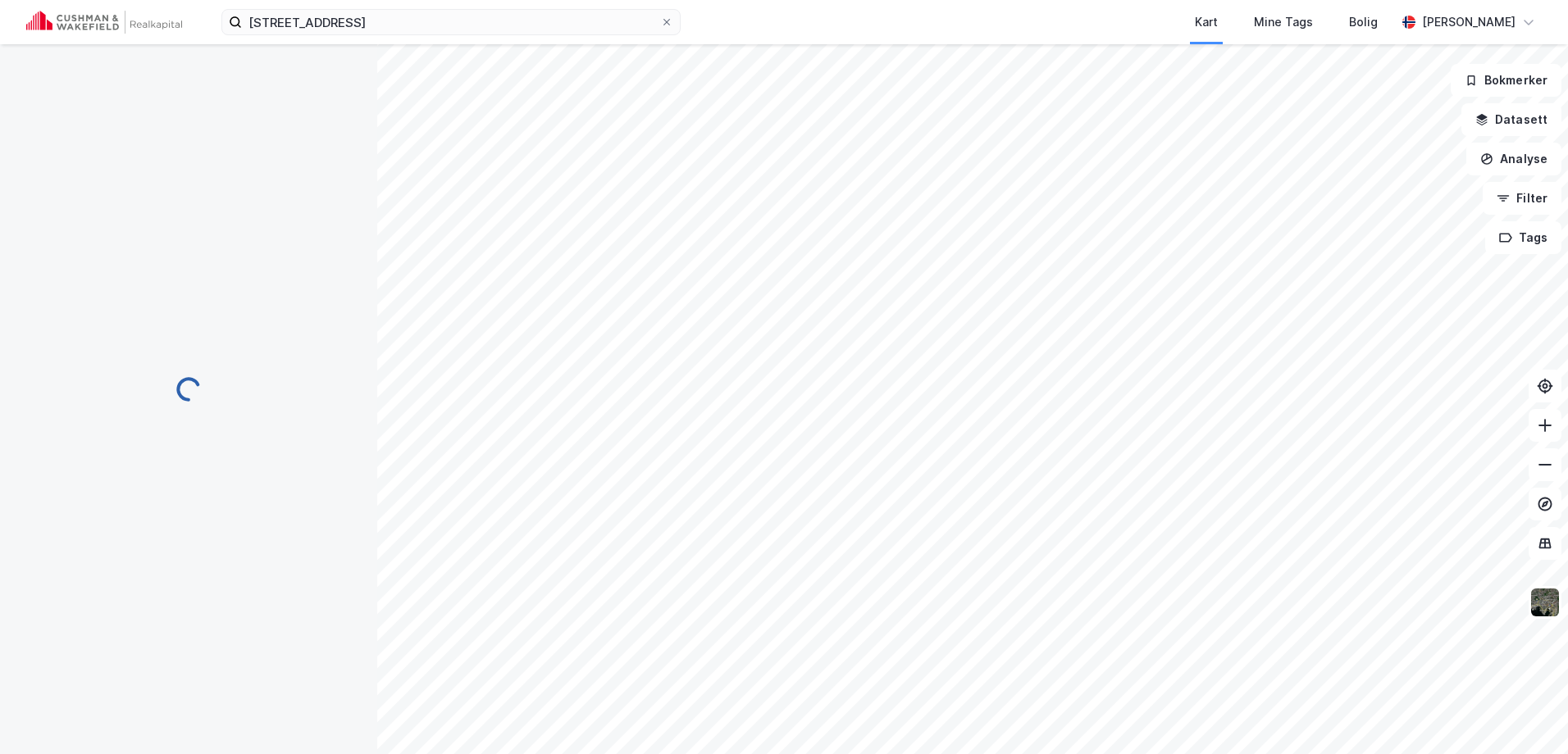
scroll to position [3, 0]
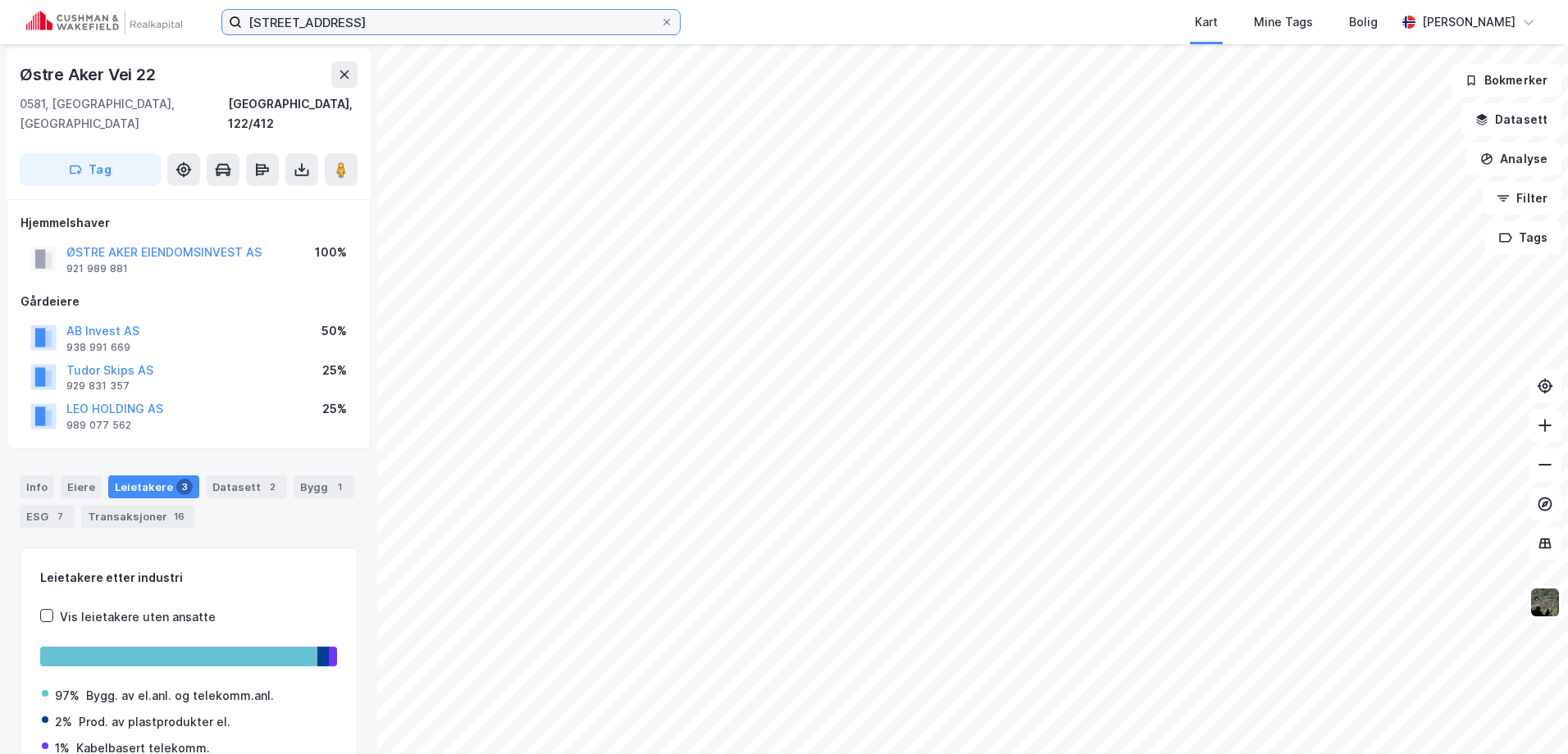
click at [479, 19] on input "[STREET_ADDRESS]" at bounding box center [451, 22] width 418 height 25
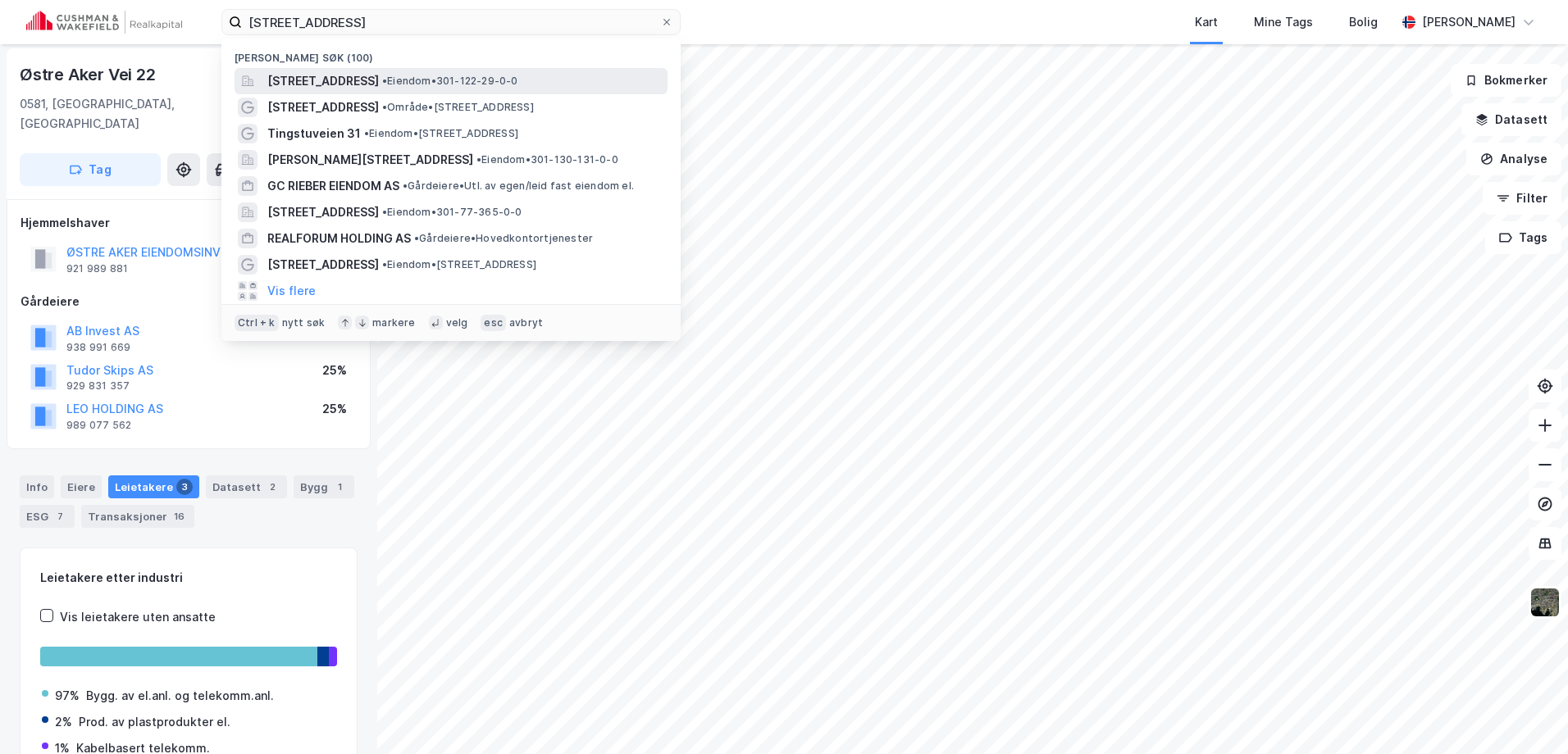
click at [387, 75] on span "•" at bounding box center [384, 80] width 5 height 12
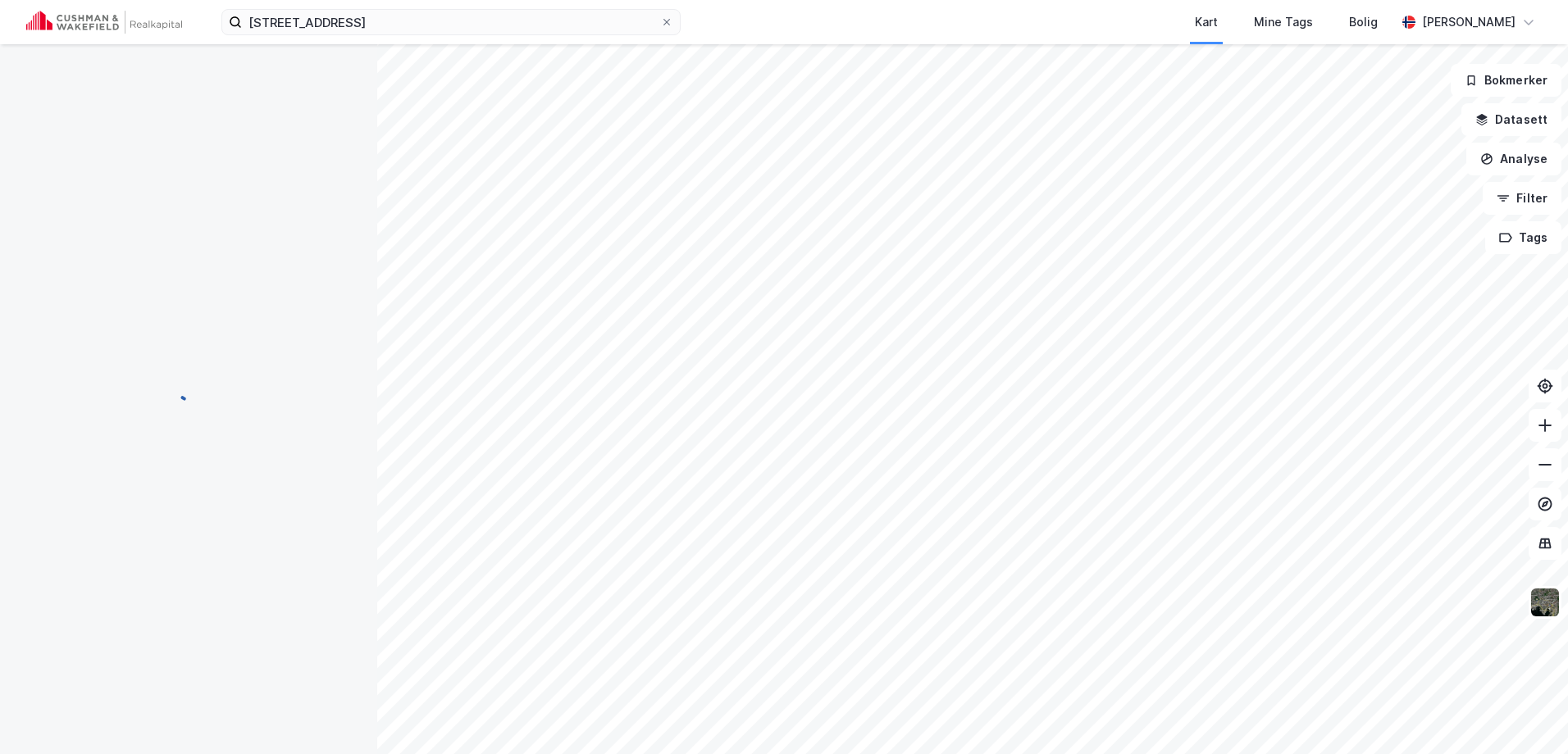
scroll to position [3, 0]
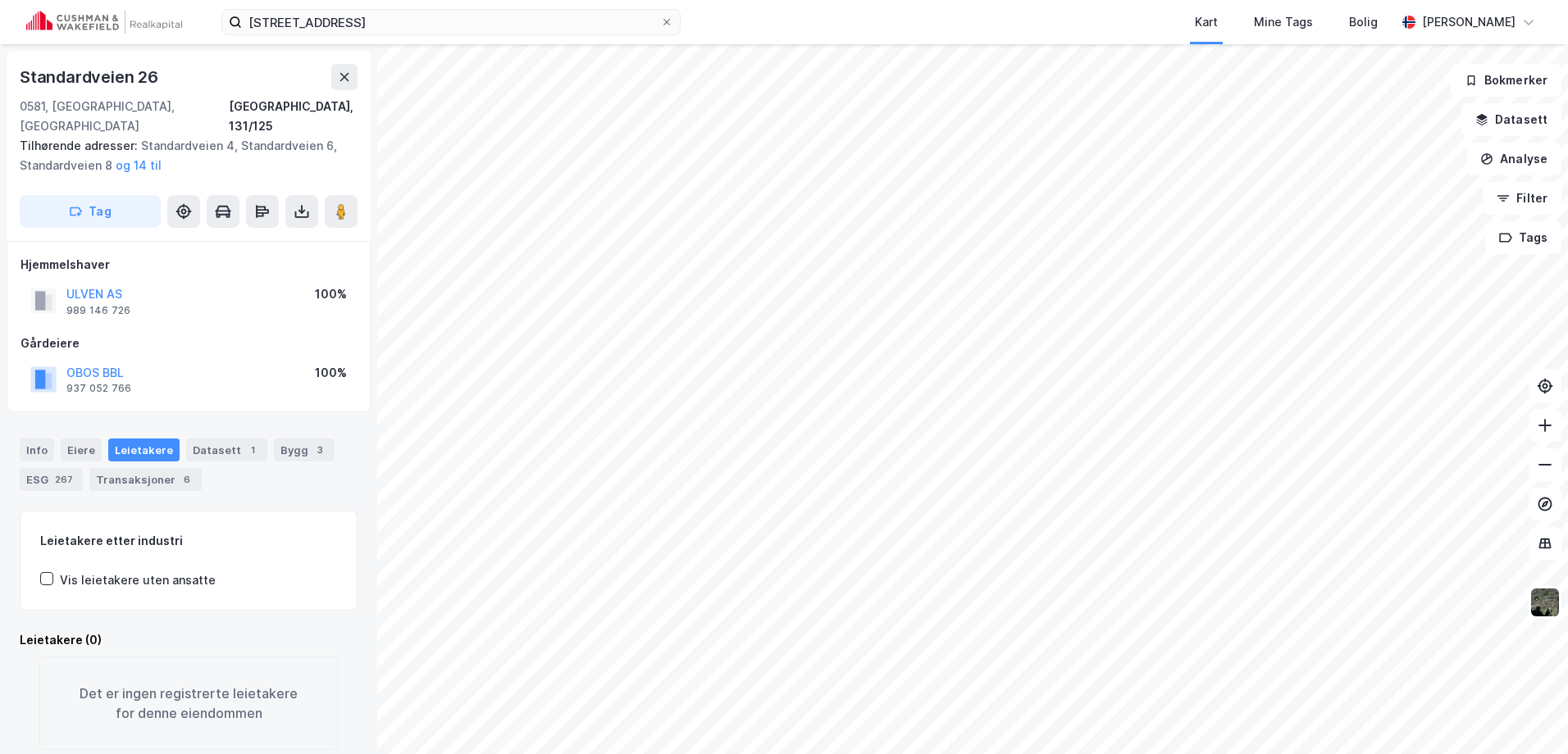
scroll to position [3, 0]
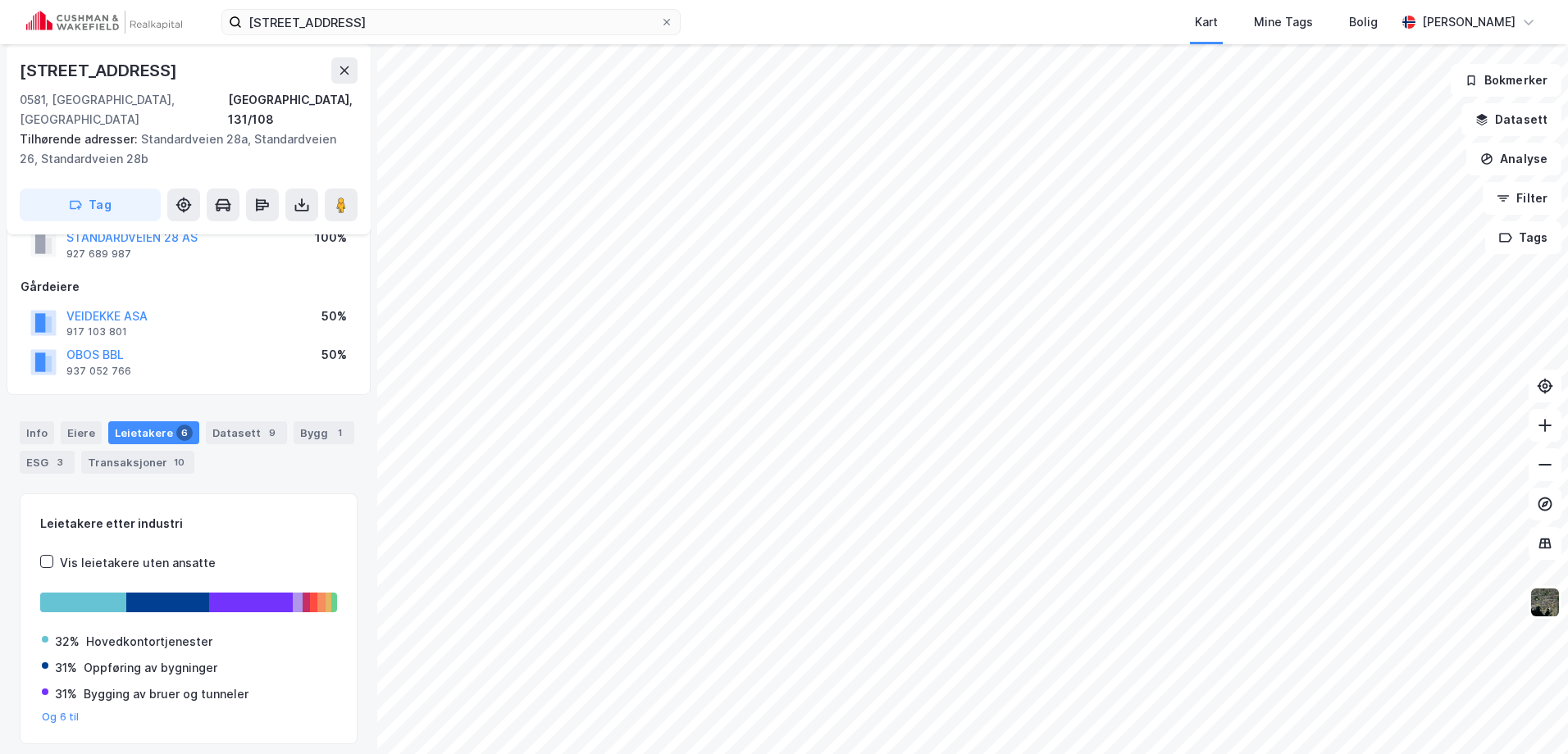
scroll to position [93, 0]
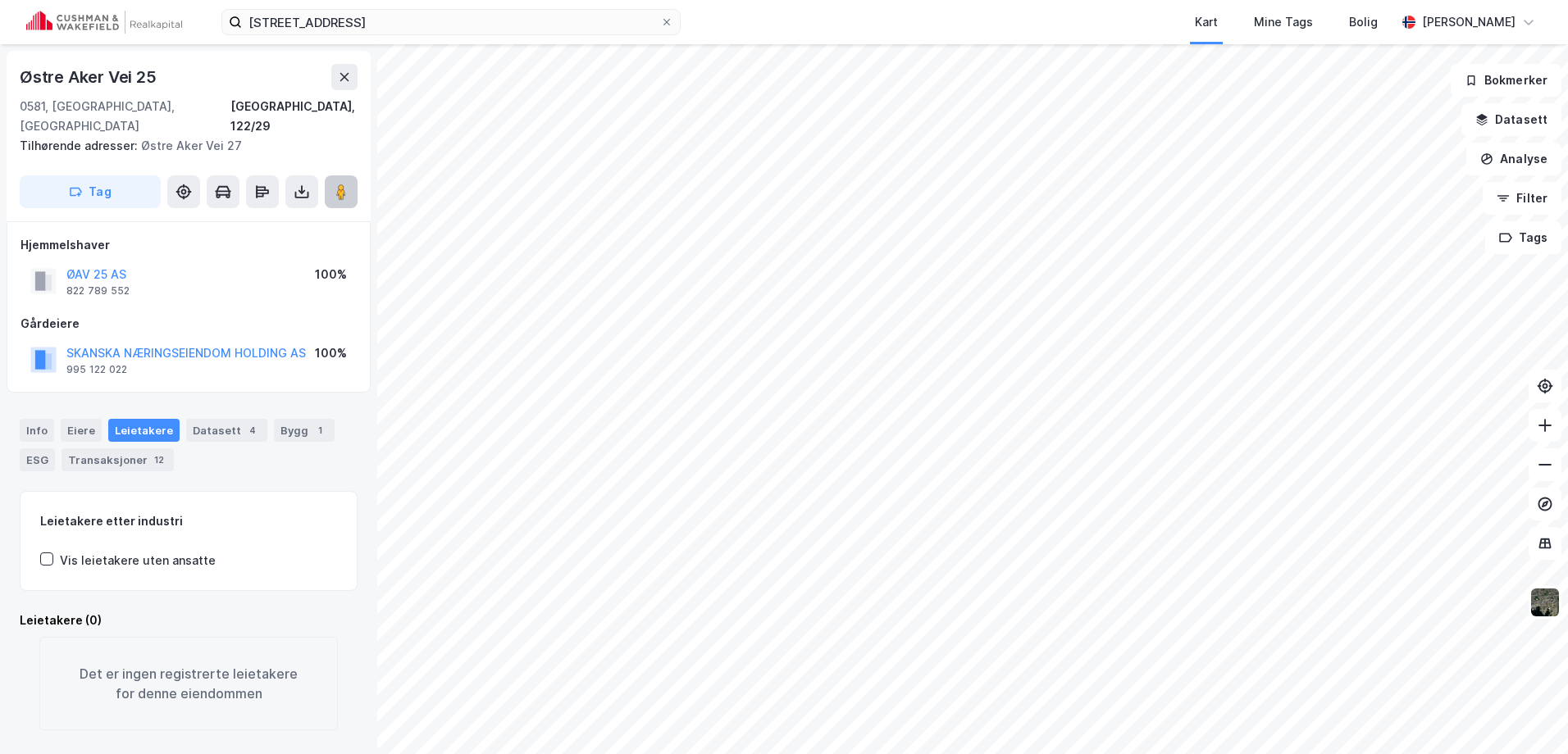
click at [348, 183] on icon at bounding box center [342, 192] width 17 height 17
drag, startPoint x: 33, startPoint y: 428, endPoint x: 37, endPoint y: 414, distance: 14.6
click at [33, 428] on div "Info [PERSON_NAME] Datasett 4 Bygg 1 ESG Transaksjoner 12" at bounding box center [188, 445] width 338 height 53
click at [37, 419] on div "Info" at bounding box center [36, 430] width 34 height 23
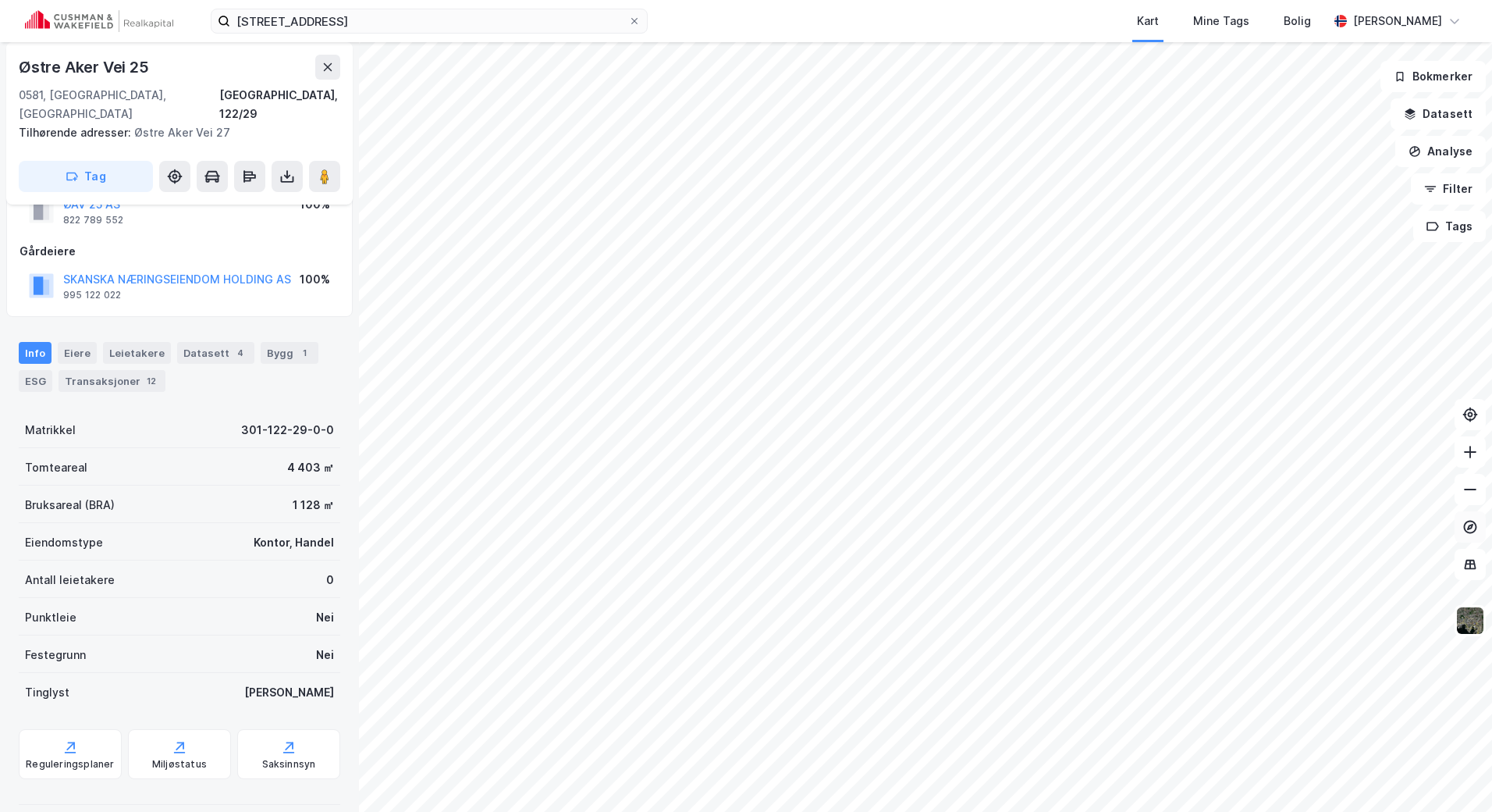
scroll to position [57, 0]
drag, startPoint x: 360, startPoint y: 21, endPoint x: 102, endPoint y: 24, distance: 258.0
click at [102, 24] on div "østre aker vei 25 Kart Mine Tags [PERSON_NAME]" at bounding box center [746, 21] width 1492 height 42
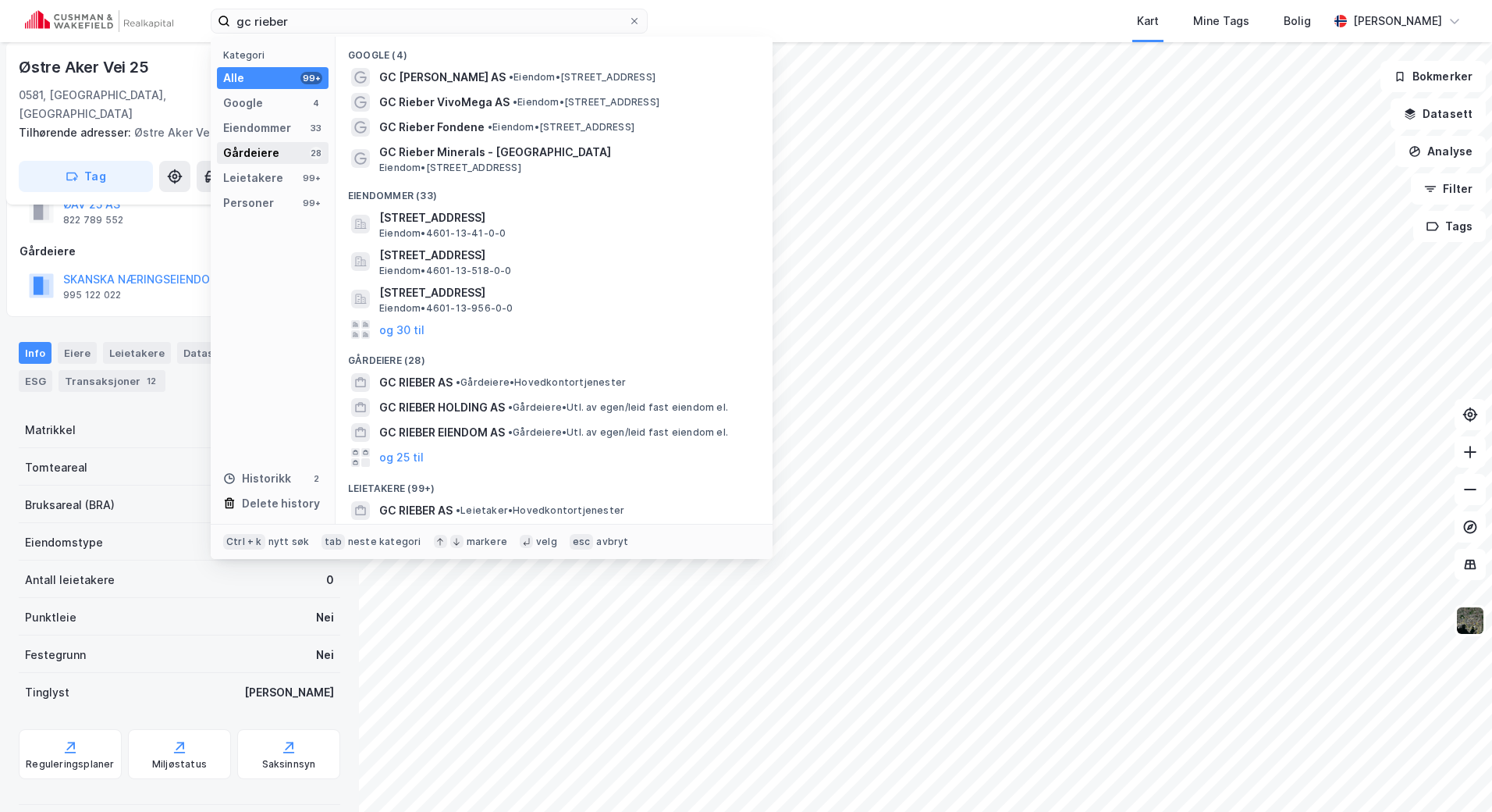
click at [236, 162] on div "Gårdeiere 28" at bounding box center [272, 152] width 112 height 22
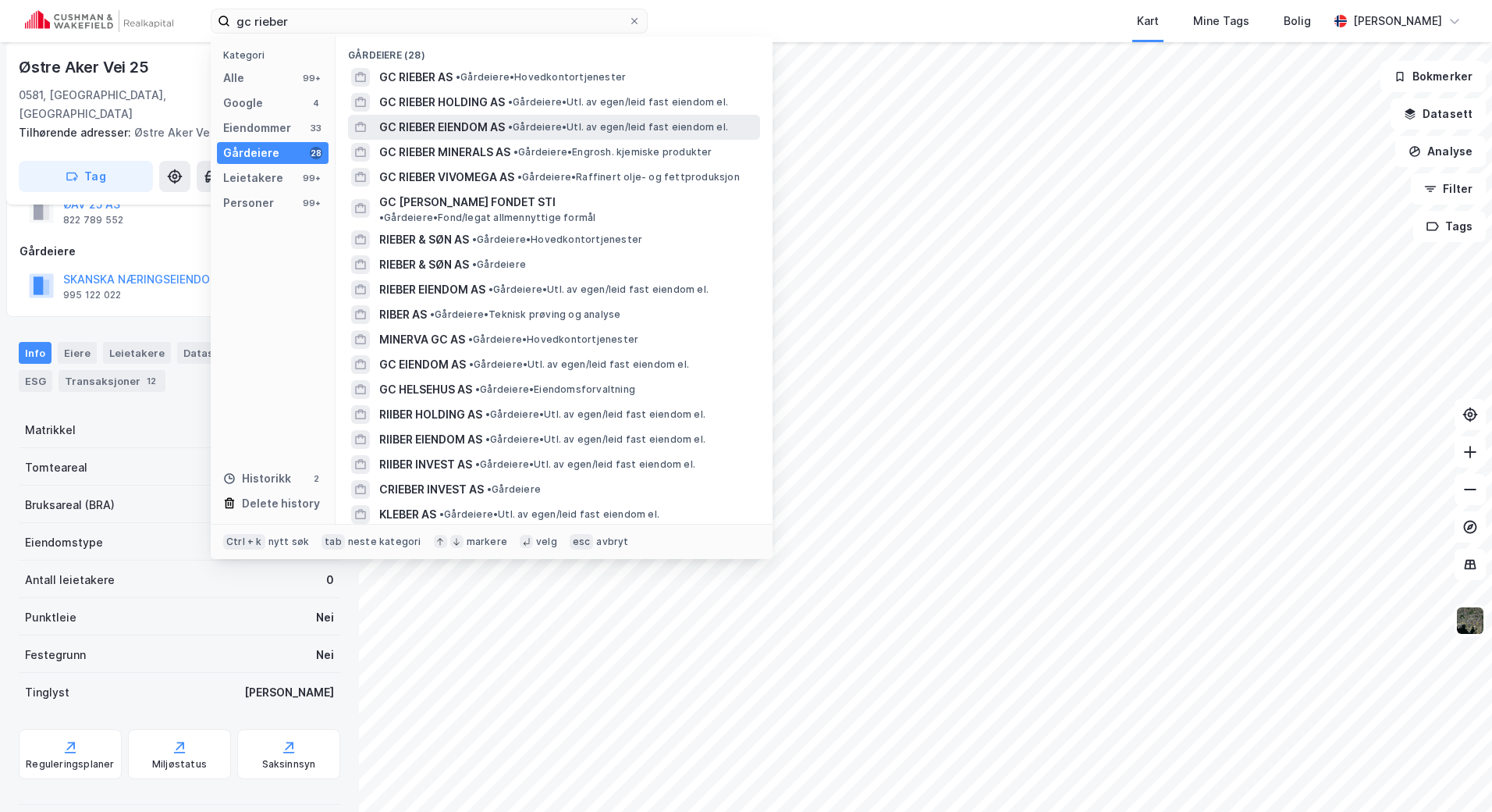
click at [496, 120] on span "GC RIEBER EIENDOM AS" at bounding box center [442, 127] width 126 height 18
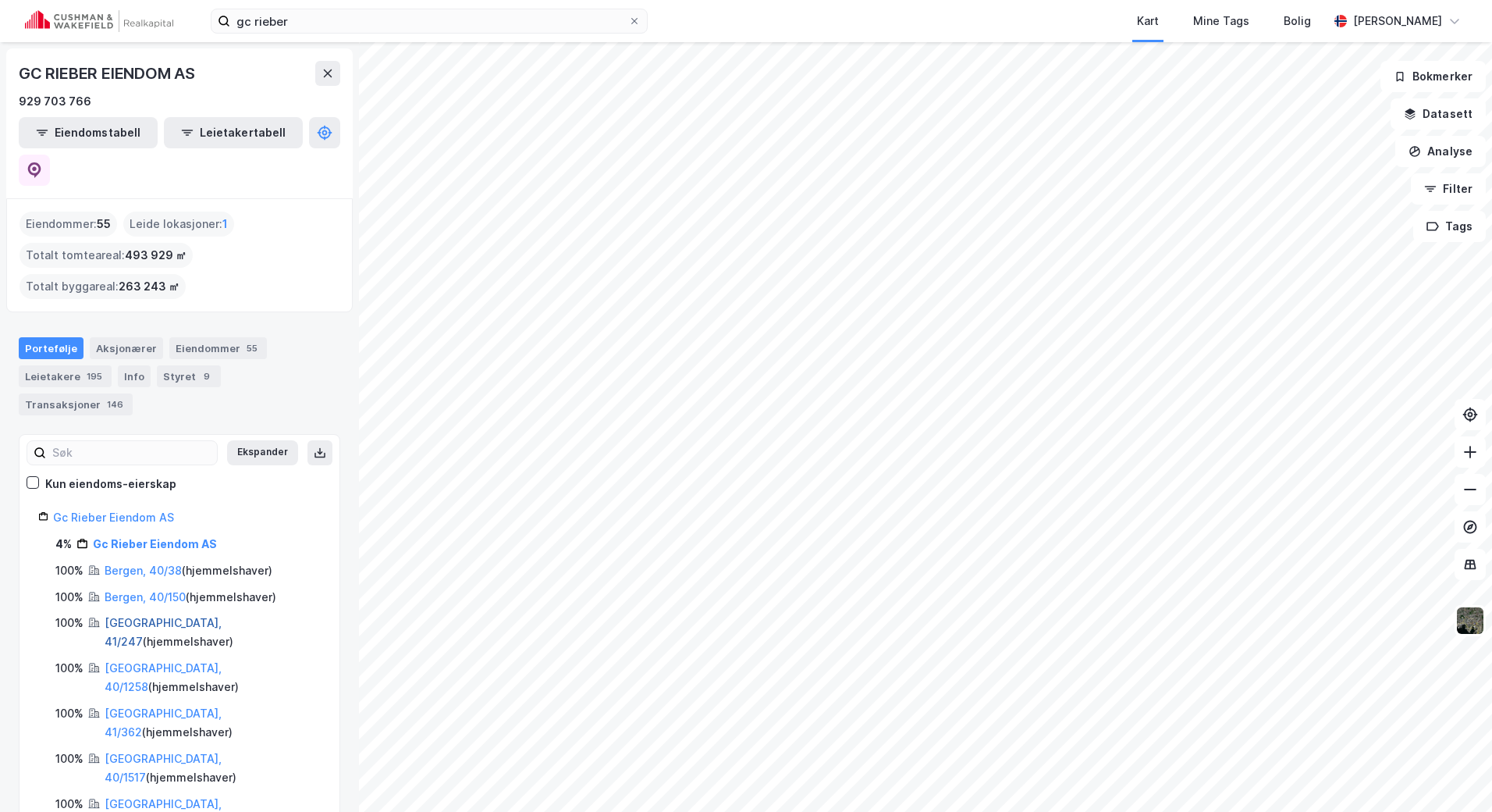
click at [162, 616] on link "[GEOGRAPHIC_DATA], 41/247" at bounding box center [163, 631] width 117 height 32
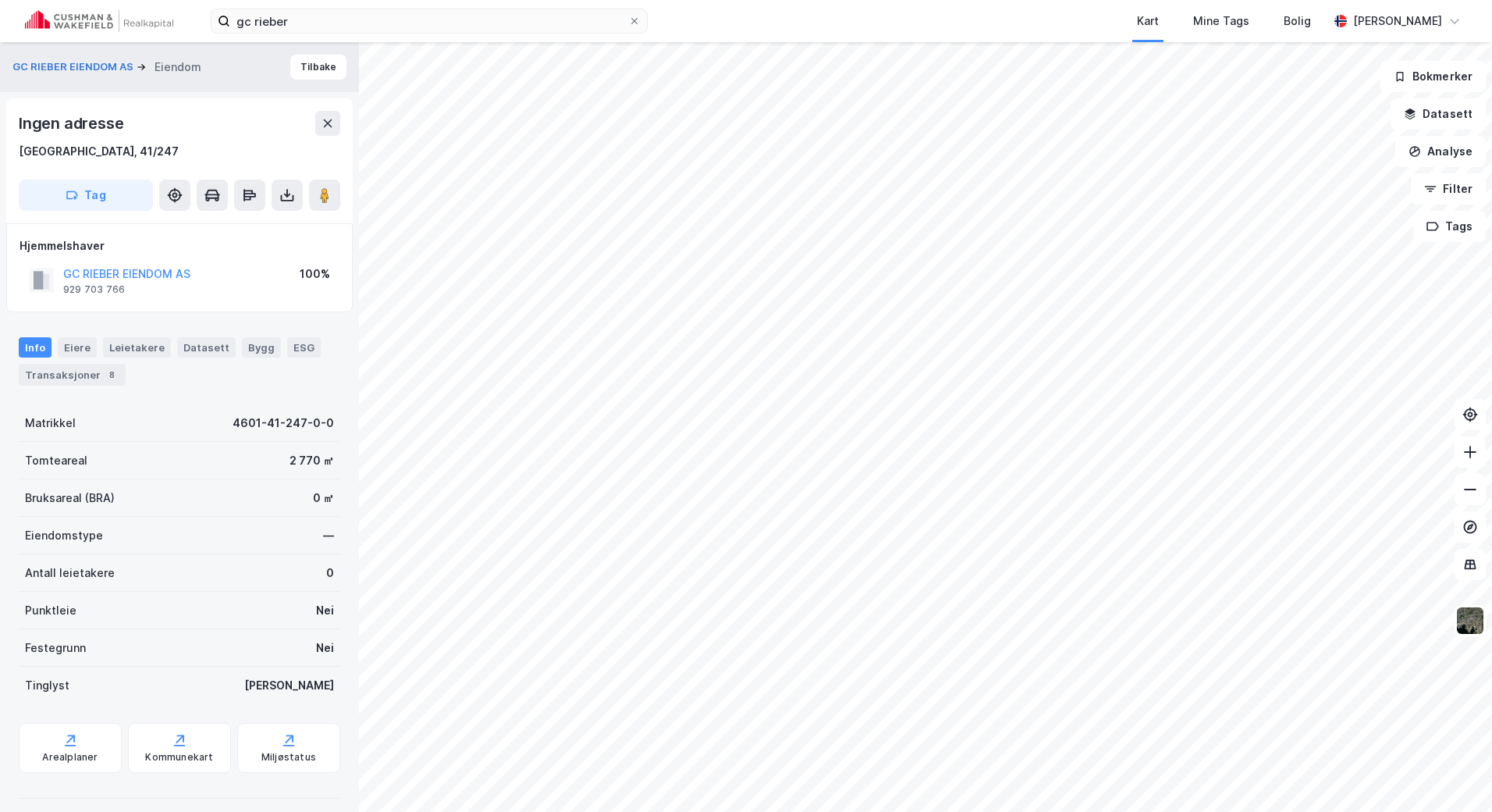
scroll to position [11, 0]
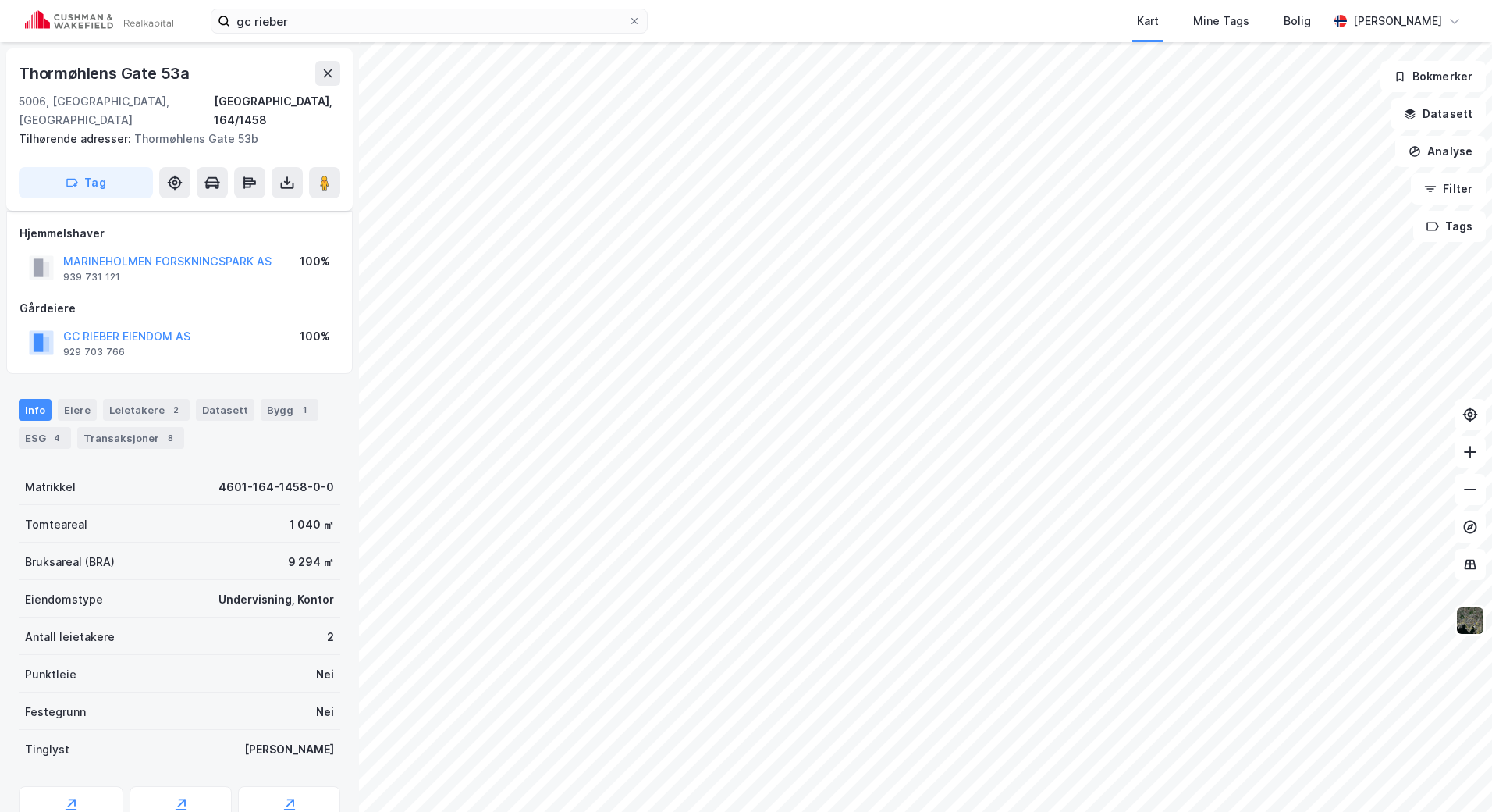
scroll to position [11, 0]
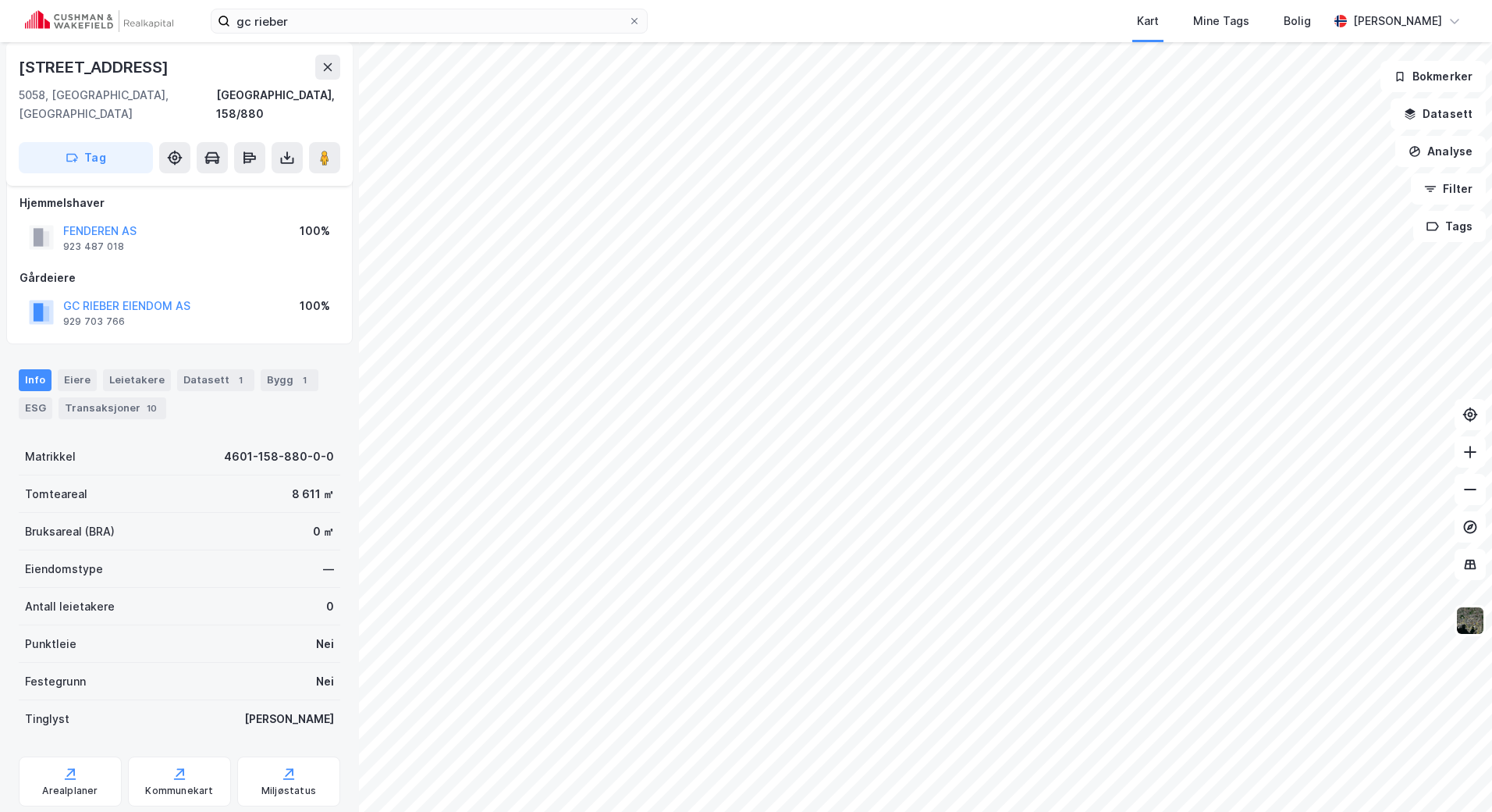
scroll to position [11, 0]
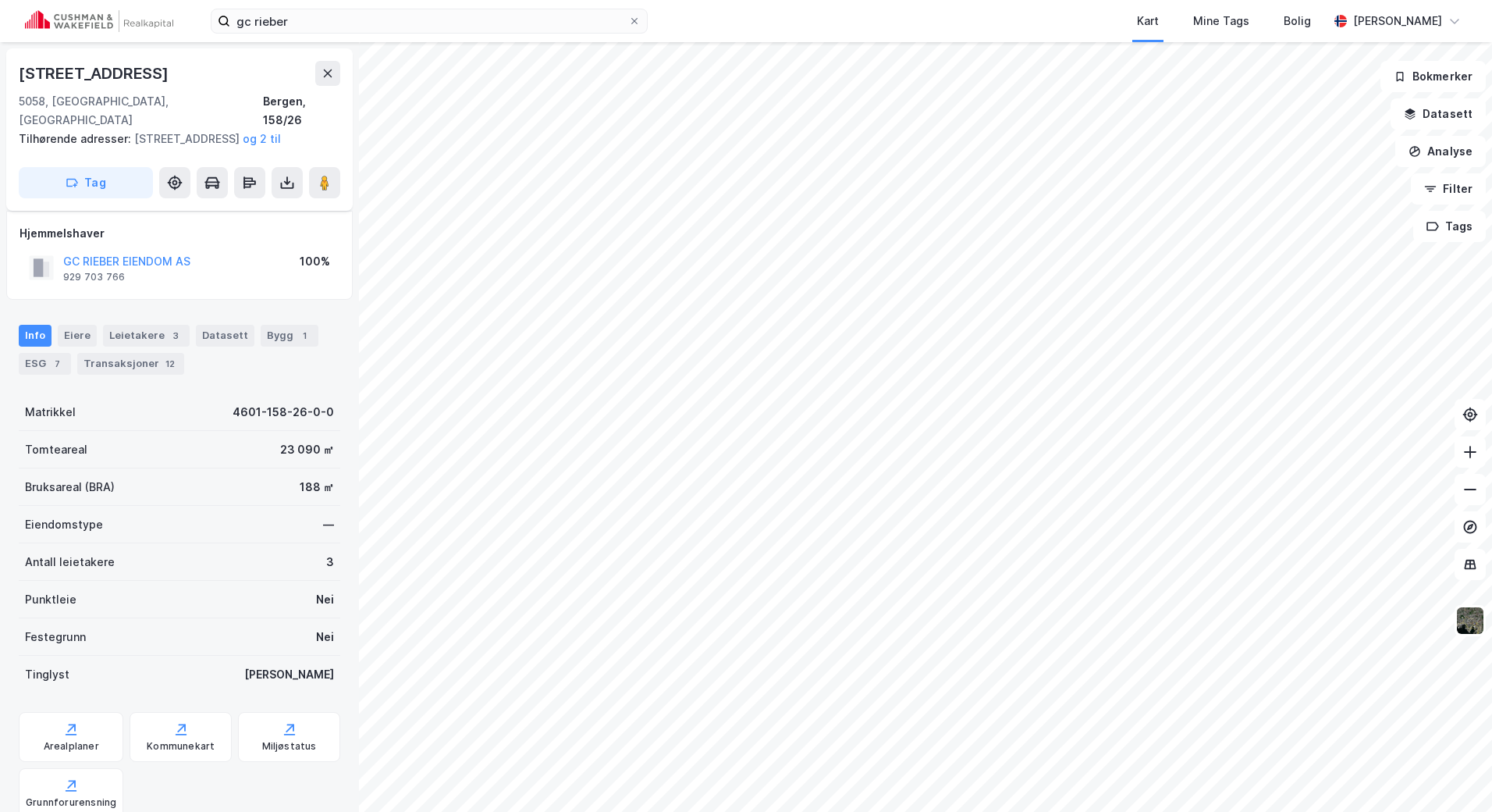
scroll to position [11, 0]
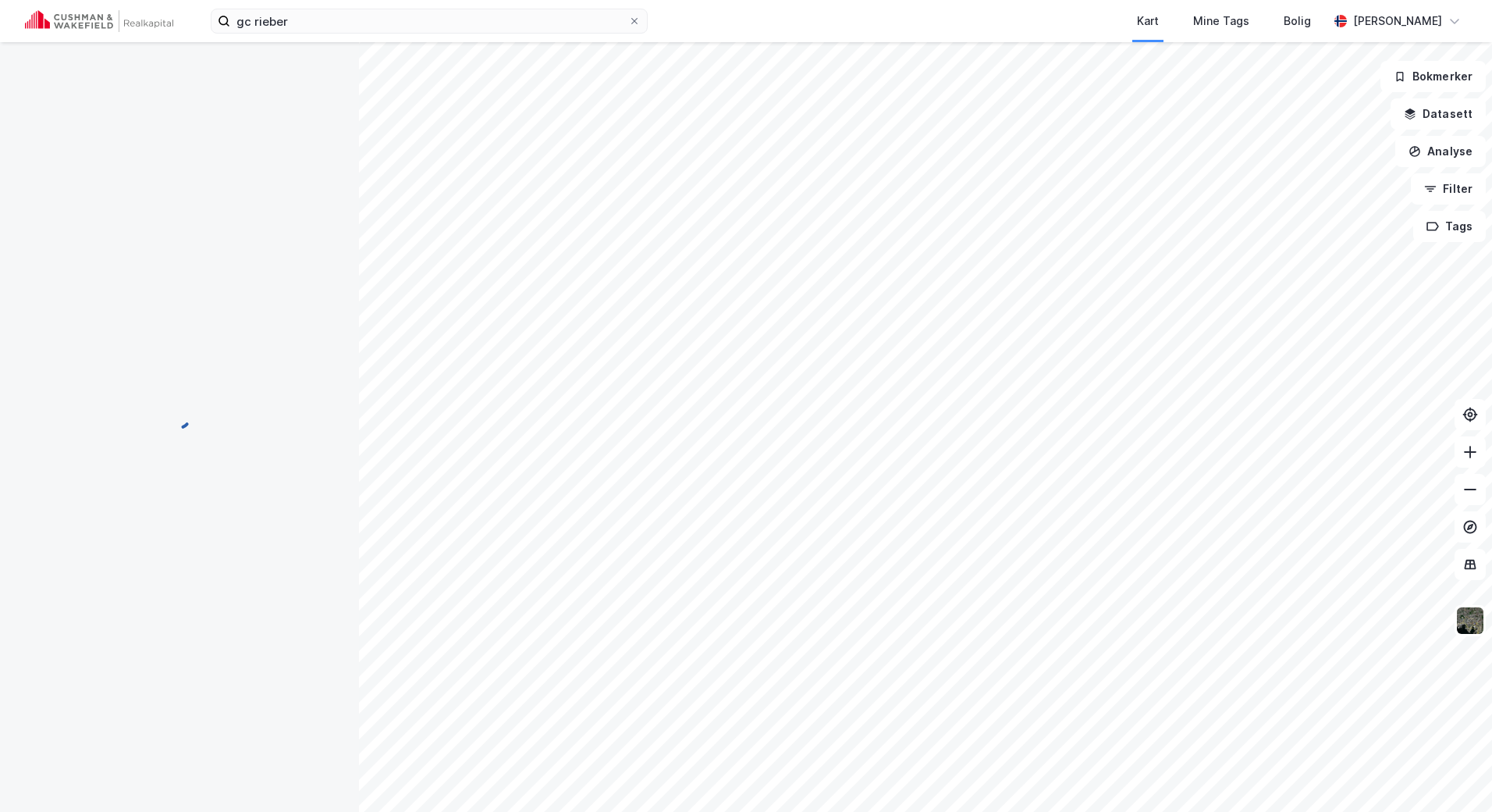
scroll to position [11, 0]
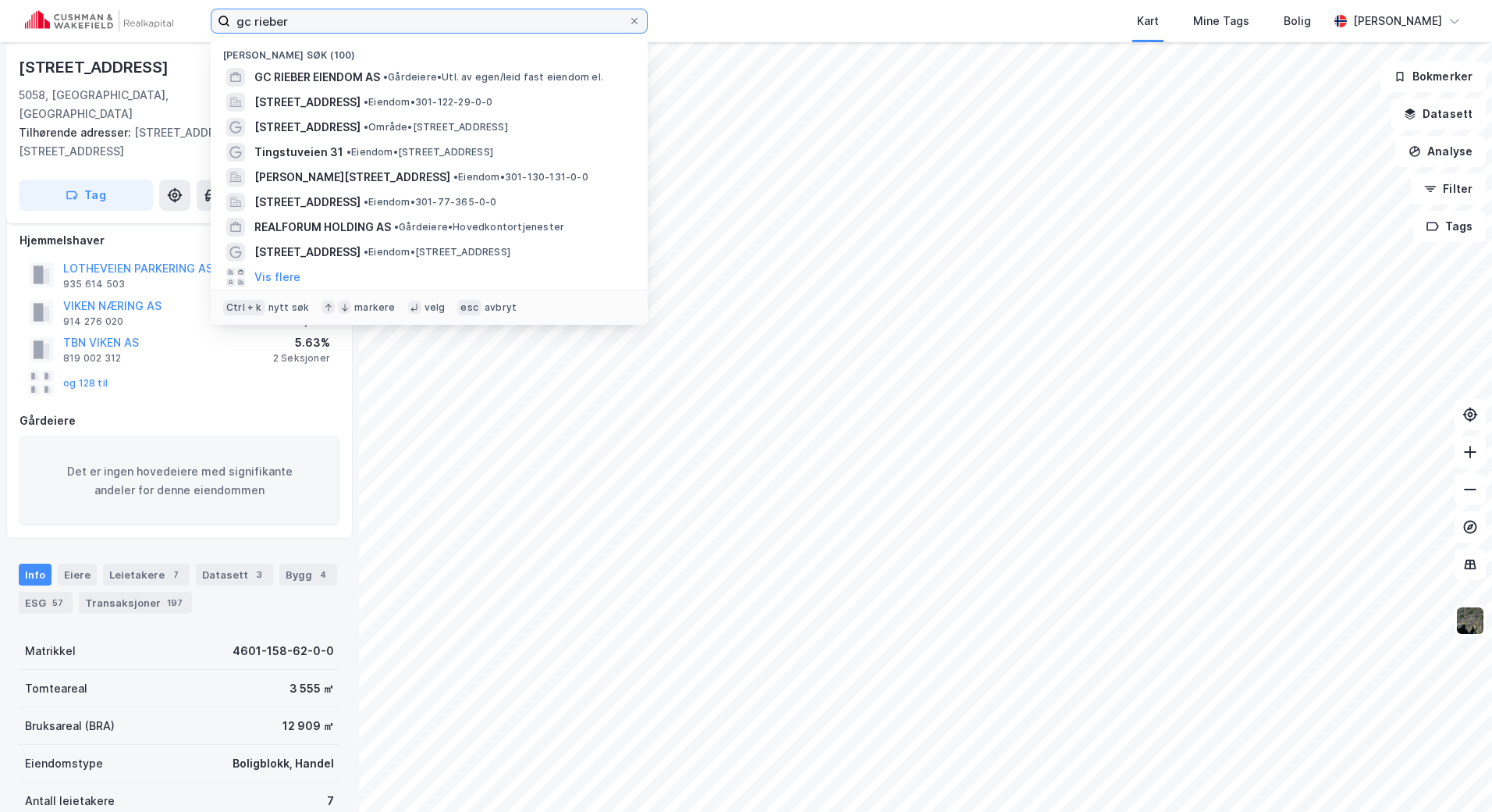
drag, startPoint x: 334, startPoint y: 27, endPoint x: 125, endPoint y: 11, distance: 209.6
click at [128, 20] on div "gc rieber Nylige søk (100) GC RIEBER EIENDOM AS • Gårdeiere • Utl. av egen/leid…" at bounding box center [746, 21] width 1492 height 42
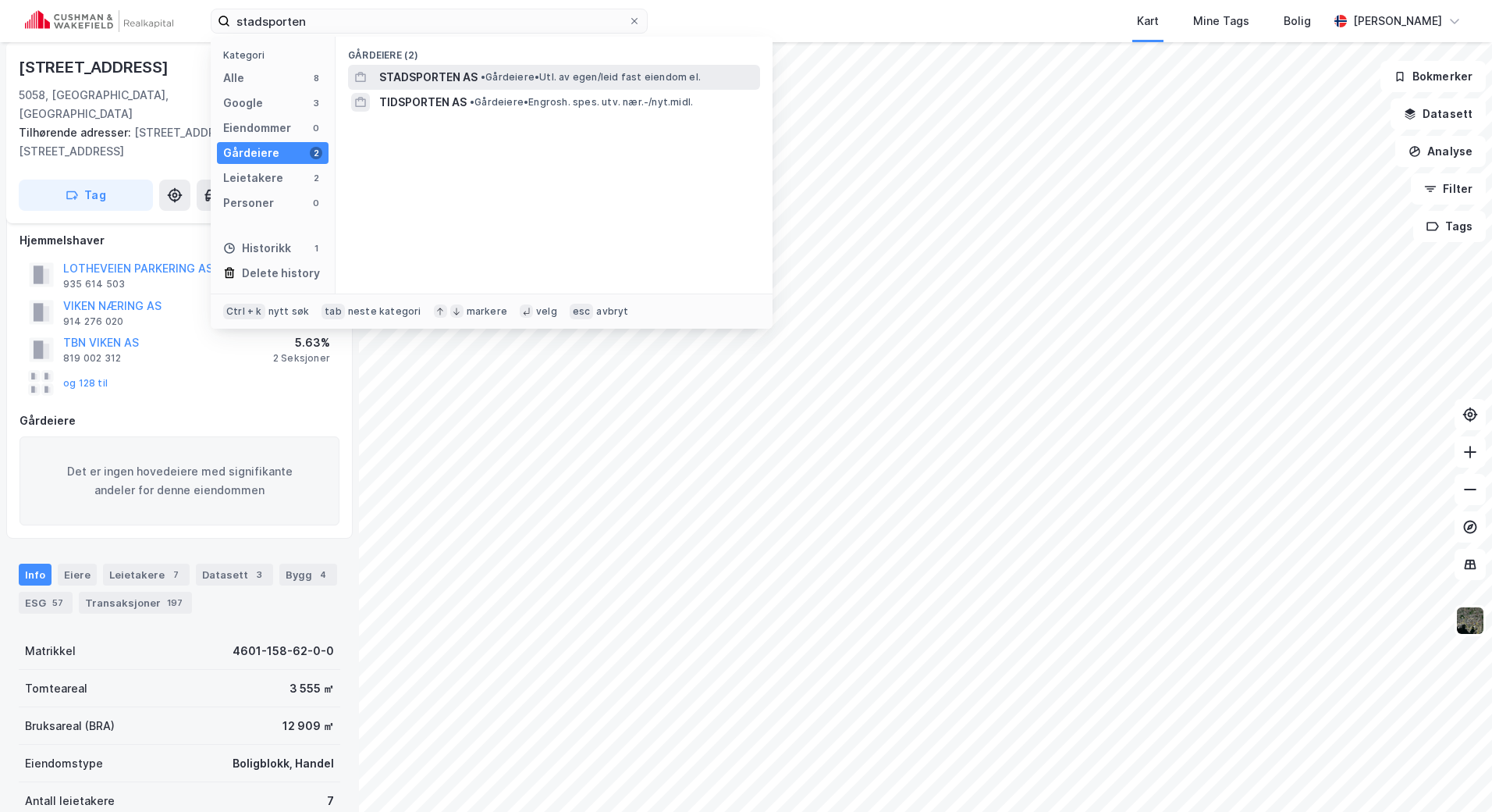
click at [469, 82] on span "STADSPORTEN AS" at bounding box center [429, 77] width 99 height 18
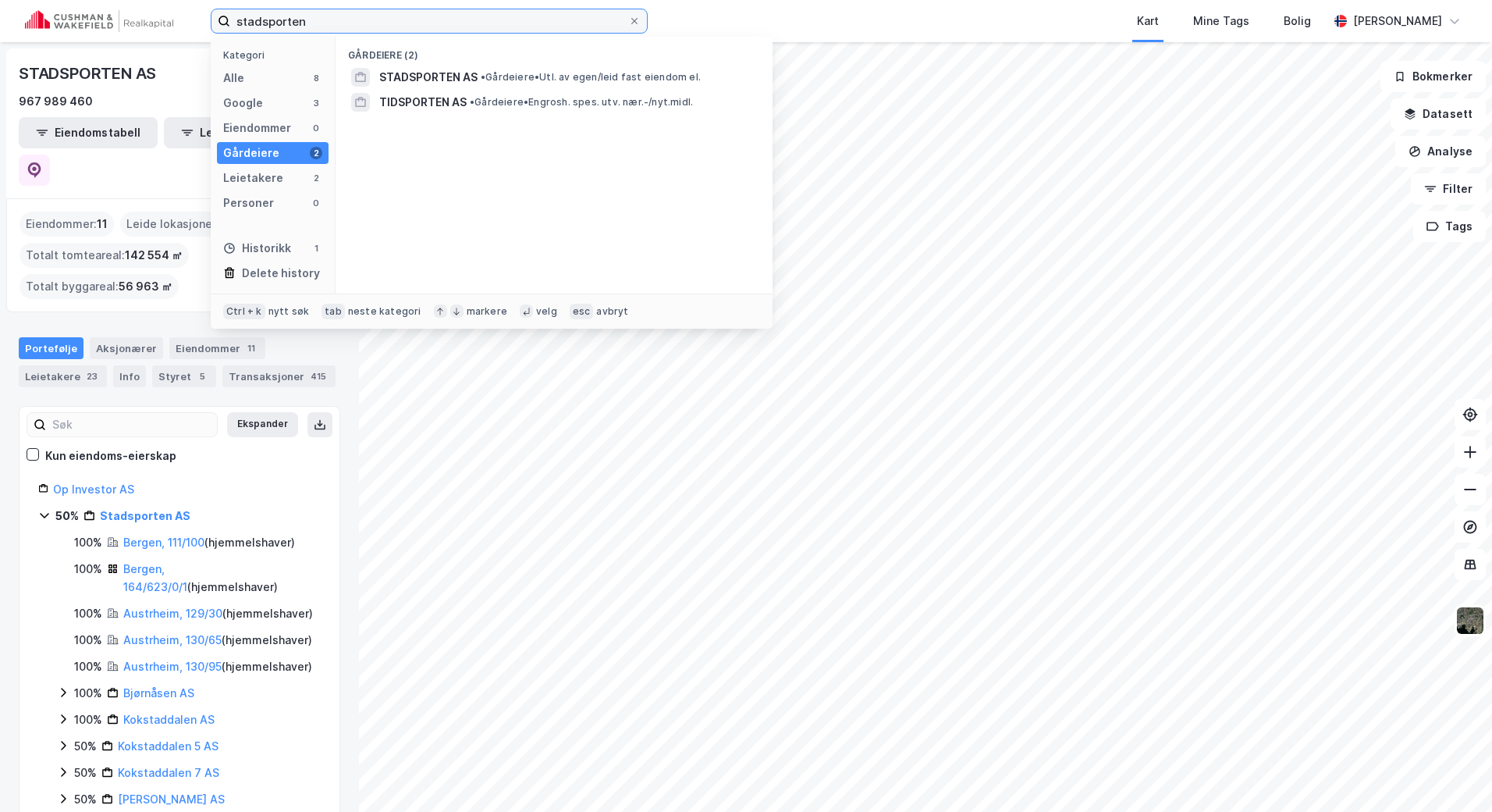
drag, startPoint x: 298, startPoint y: 16, endPoint x: 66, endPoint y: 16, distance: 232.0
click at [67, 18] on div "stadsporten Kategori Alle 8 Google 3 Eiendommer 0 Gårdeiere 2 Leietakere 2 Pers…" at bounding box center [746, 21] width 1492 height 42
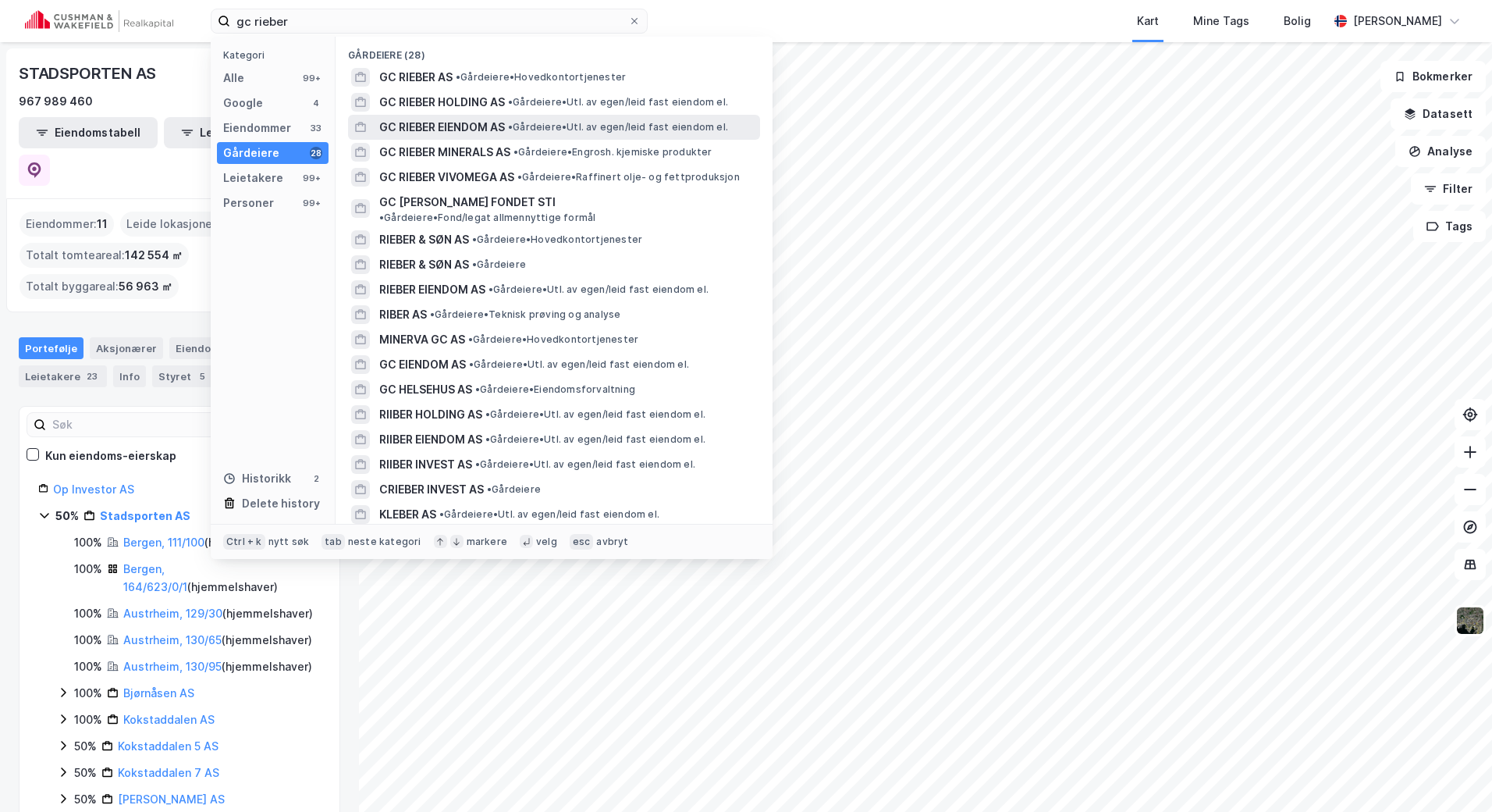
click at [453, 125] on span "GC RIEBER EIENDOM AS" at bounding box center [442, 127] width 126 height 18
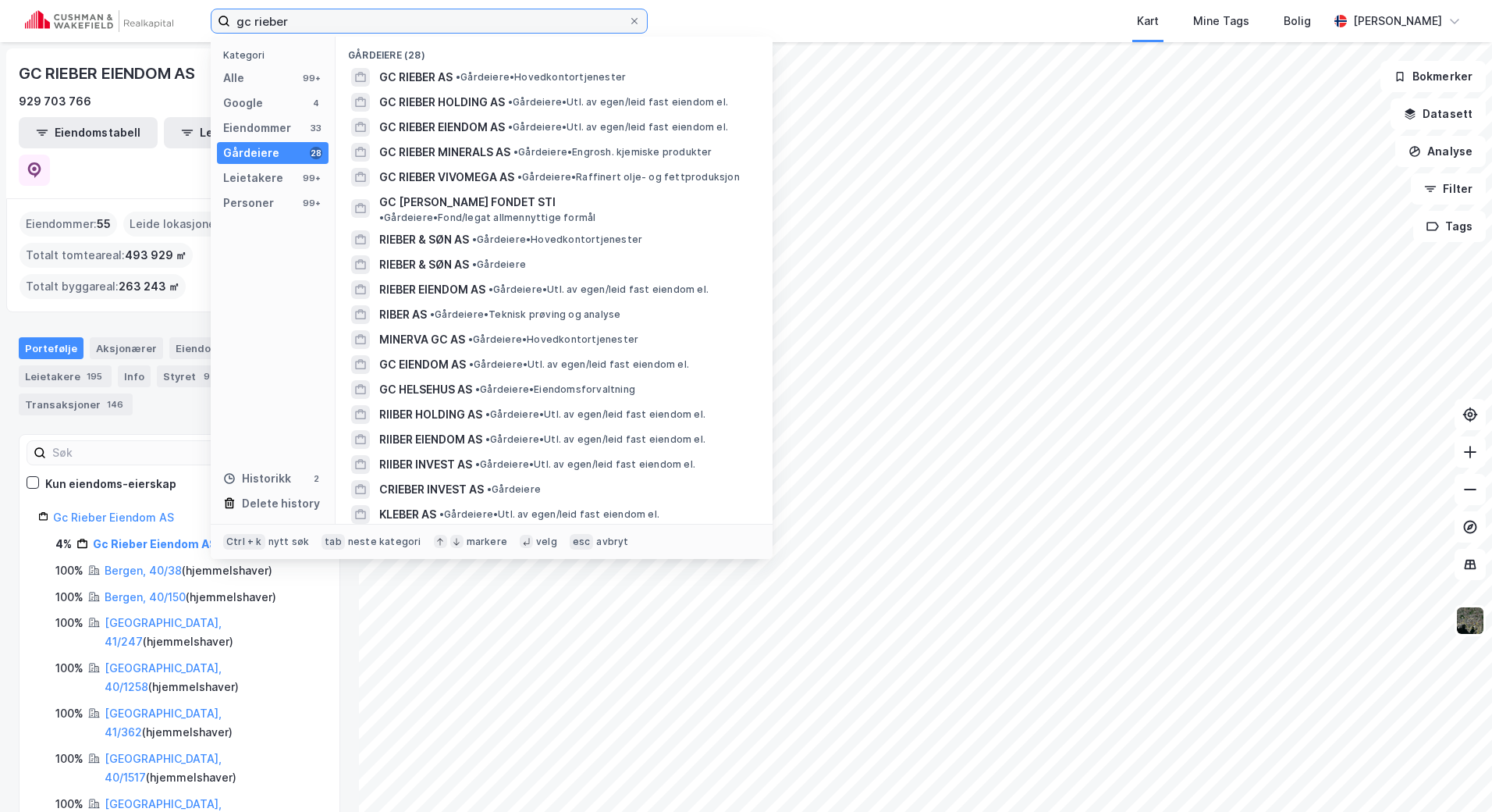
drag, startPoint x: 461, startPoint y: 23, endPoint x: 11, endPoint y: 1, distance: 450.5
click at [11, 3] on div "gc rieber Kategori Alle 99+ Google 4 Eiendommer 33 Gårdeiere 28 Leietakere 99+ …" at bounding box center [746, 21] width 1492 height 42
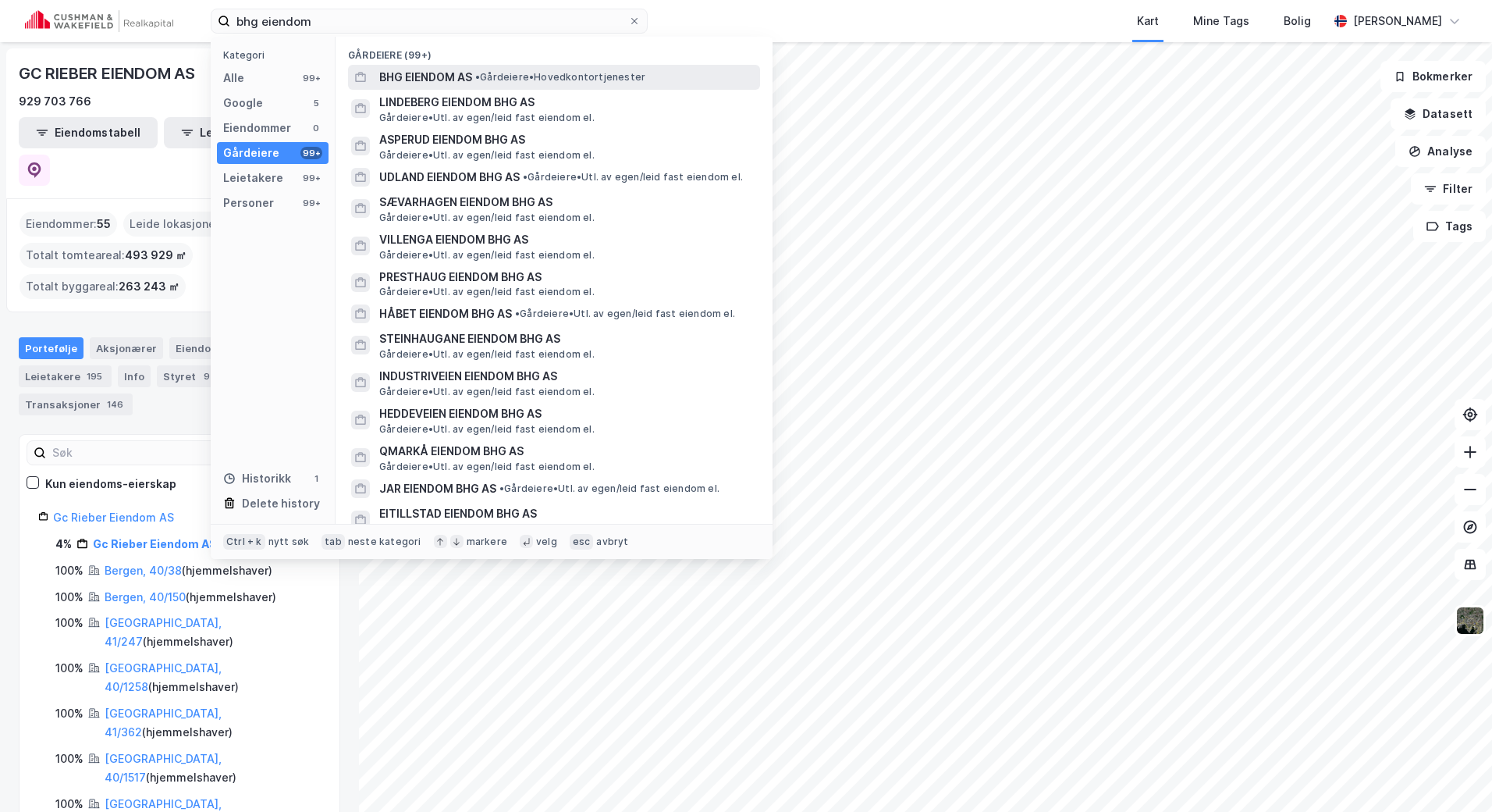
click at [414, 73] on span "BHG EIENDOM AS" at bounding box center [425, 77] width 92 height 18
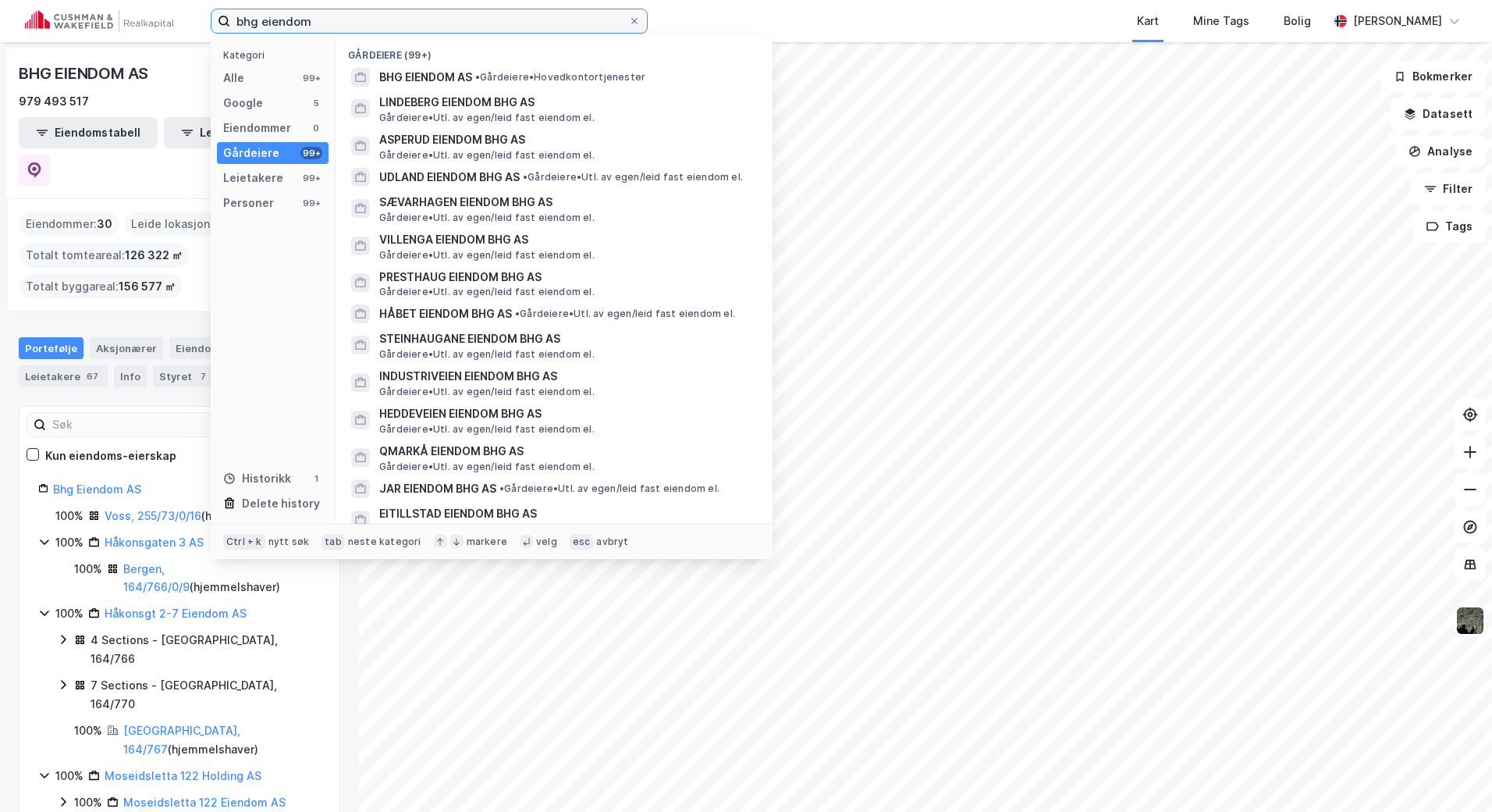
drag, startPoint x: 44, startPoint y: 11, endPoint x: 19, endPoint y: 6, distance: 25.5
click at [24, 8] on div "bhg eiendom Kategori Alle 99+ Google 5 Eiendommer 0 Gårdeiere 99+ Leietakere 99…" at bounding box center [746, 21] width 1492 height 42
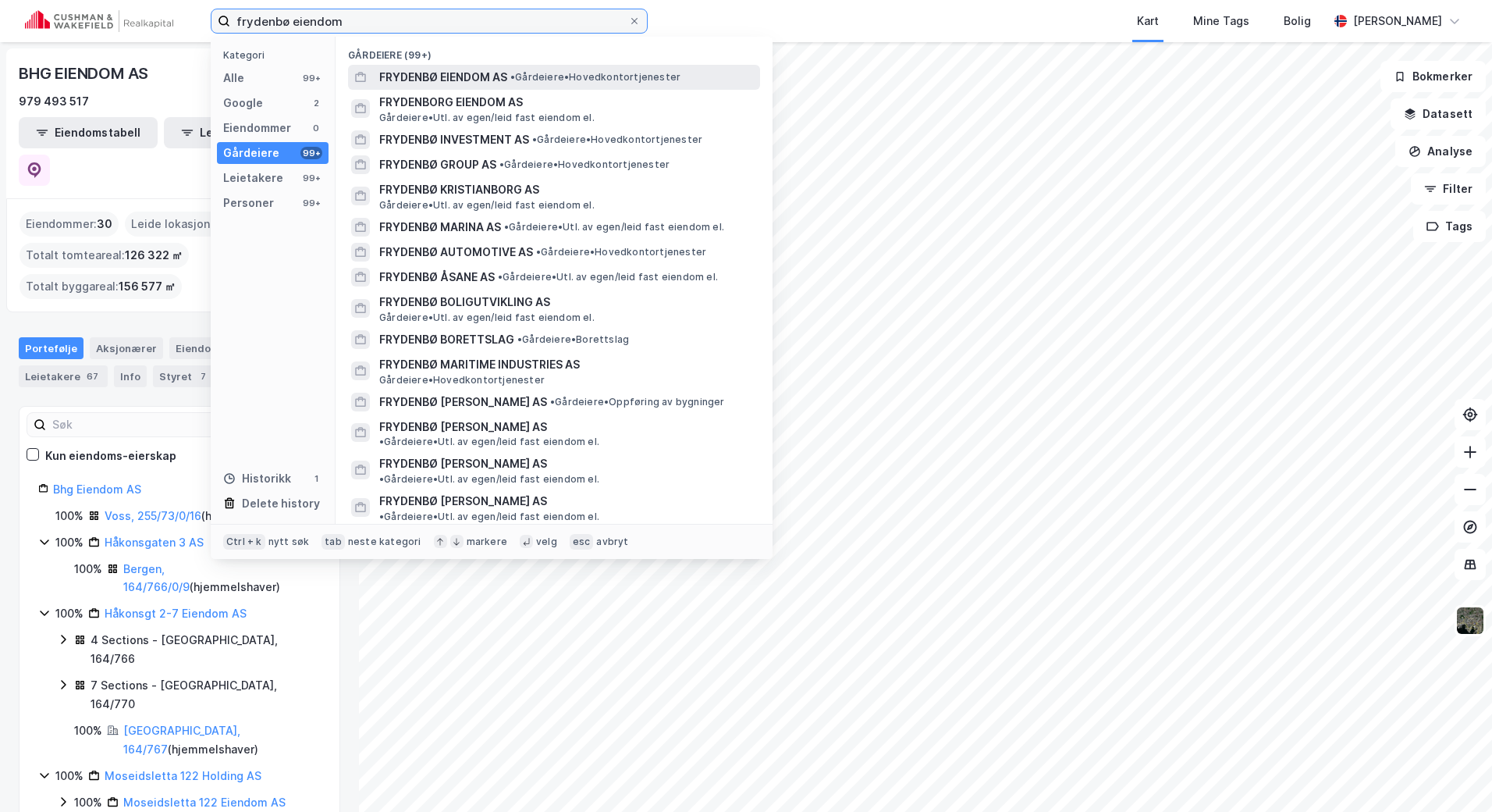
type input "frydenbø eiendom"
click at [555, 78] on span "• Gårdeiere • Hovedkontortjenester" at bounding box center [595, 78] width 170 height 12
